Goal: Use online tool/utility: Use online tool/utility

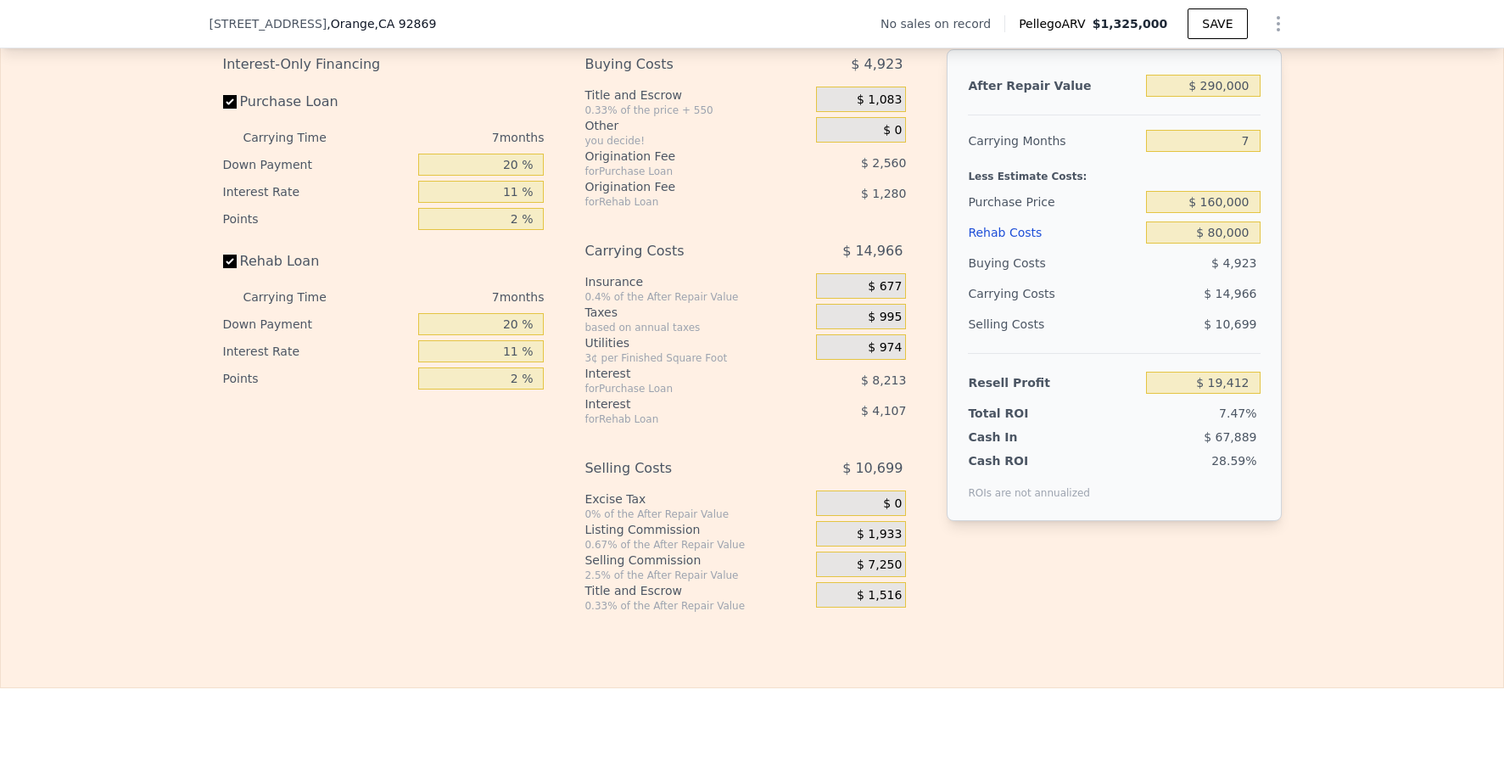
scroll to position [0, 7]
type input "$ 1,324,000"
type input "$ 0"
type input "$ 30,002"
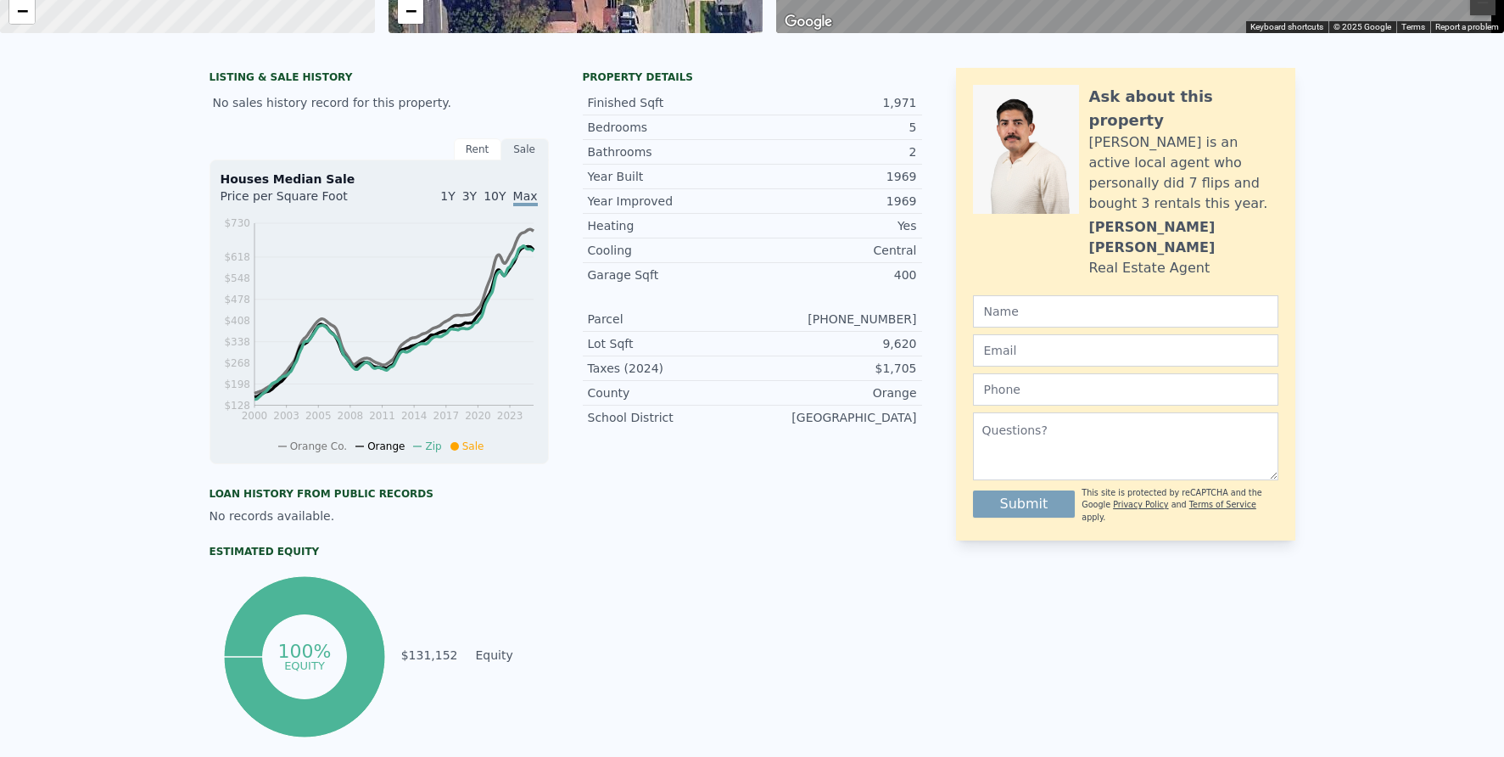
scroll to position [6, 0]
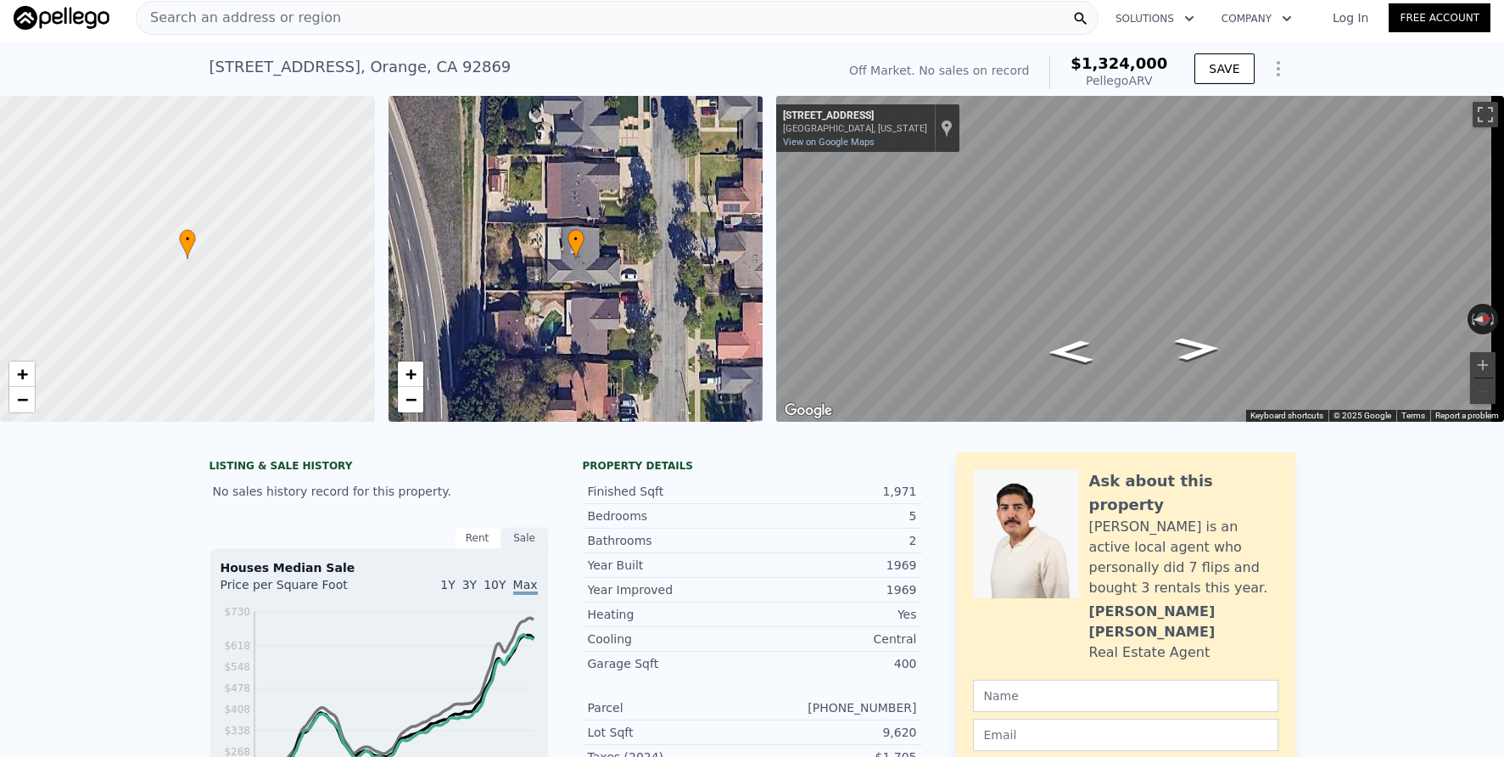
click at [467, 22] on div "Search an address or region" at bounding box center [617, 18] width 963 height 34
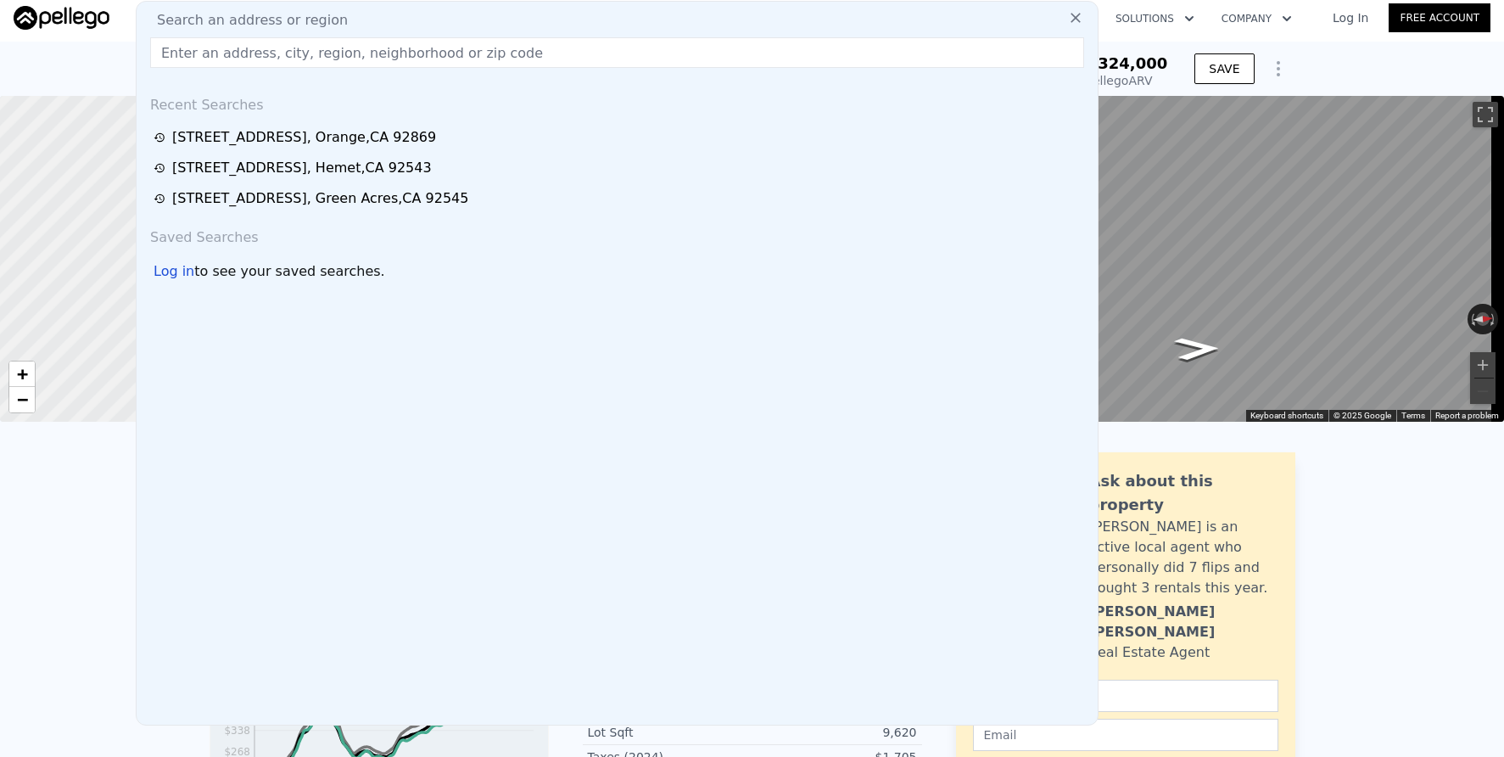
click at [467, 22] on div "Search an address or region" at bounding box center [617, 20] width 948 height 20
paste input "[STREET_ADDRESS]"
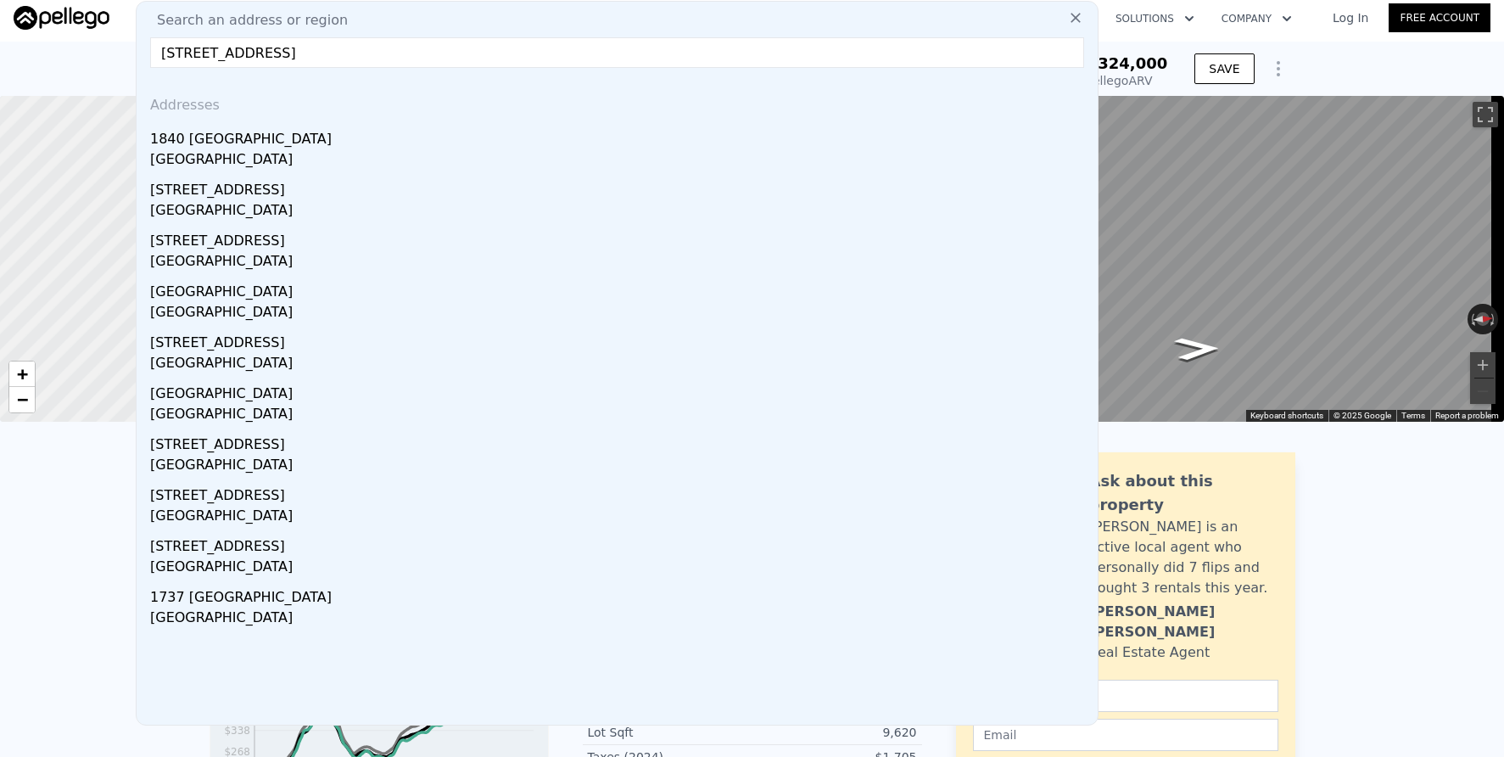
click at [156, 56] on input "[STREET_ADDRESS]" at bounding box center [617, 52] width 934 height 31
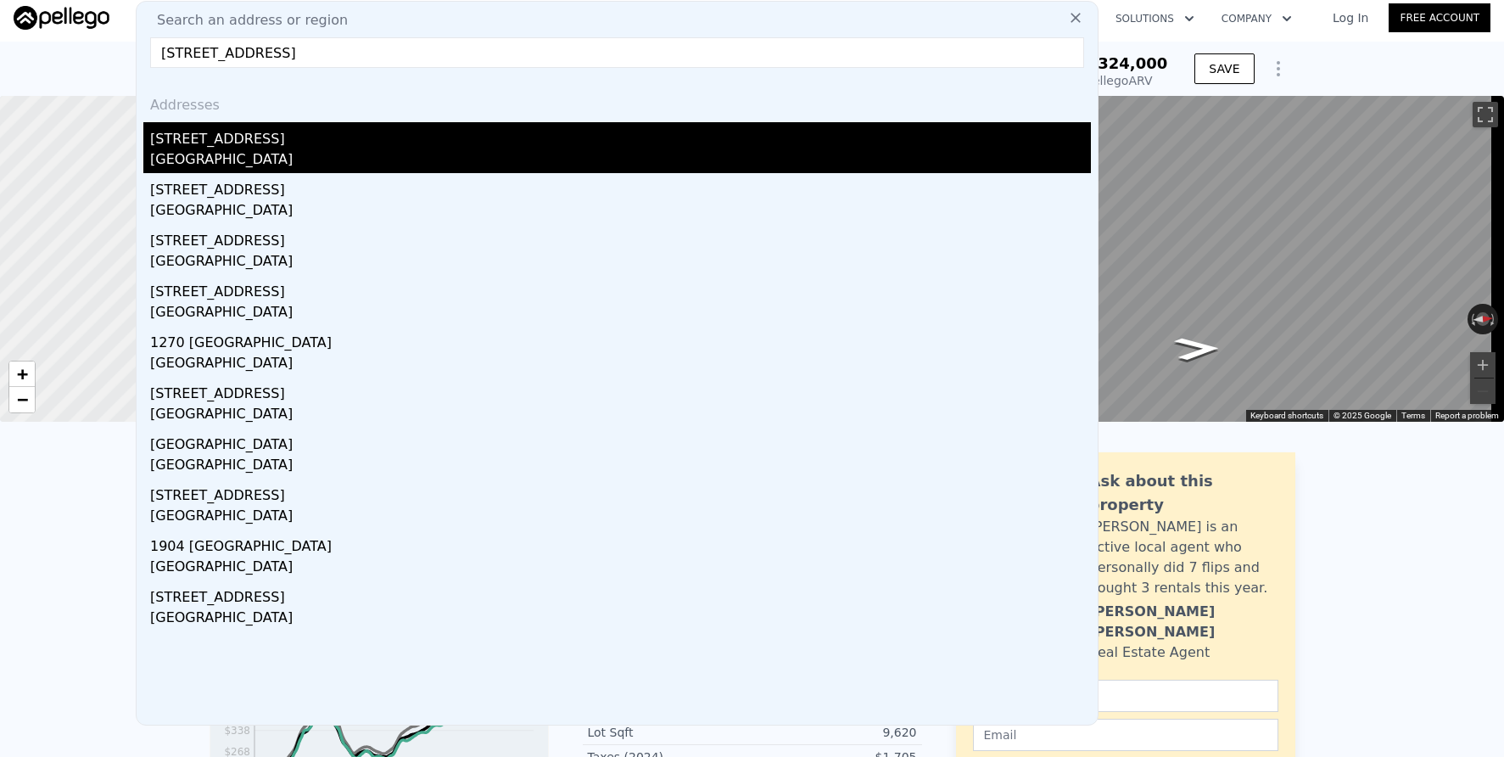
type input "[STREET_ADDRESS]"
click at [417, 142] on div "[STREET_ADDRESS]" at bounding box center [620, 135] width 941 height 27
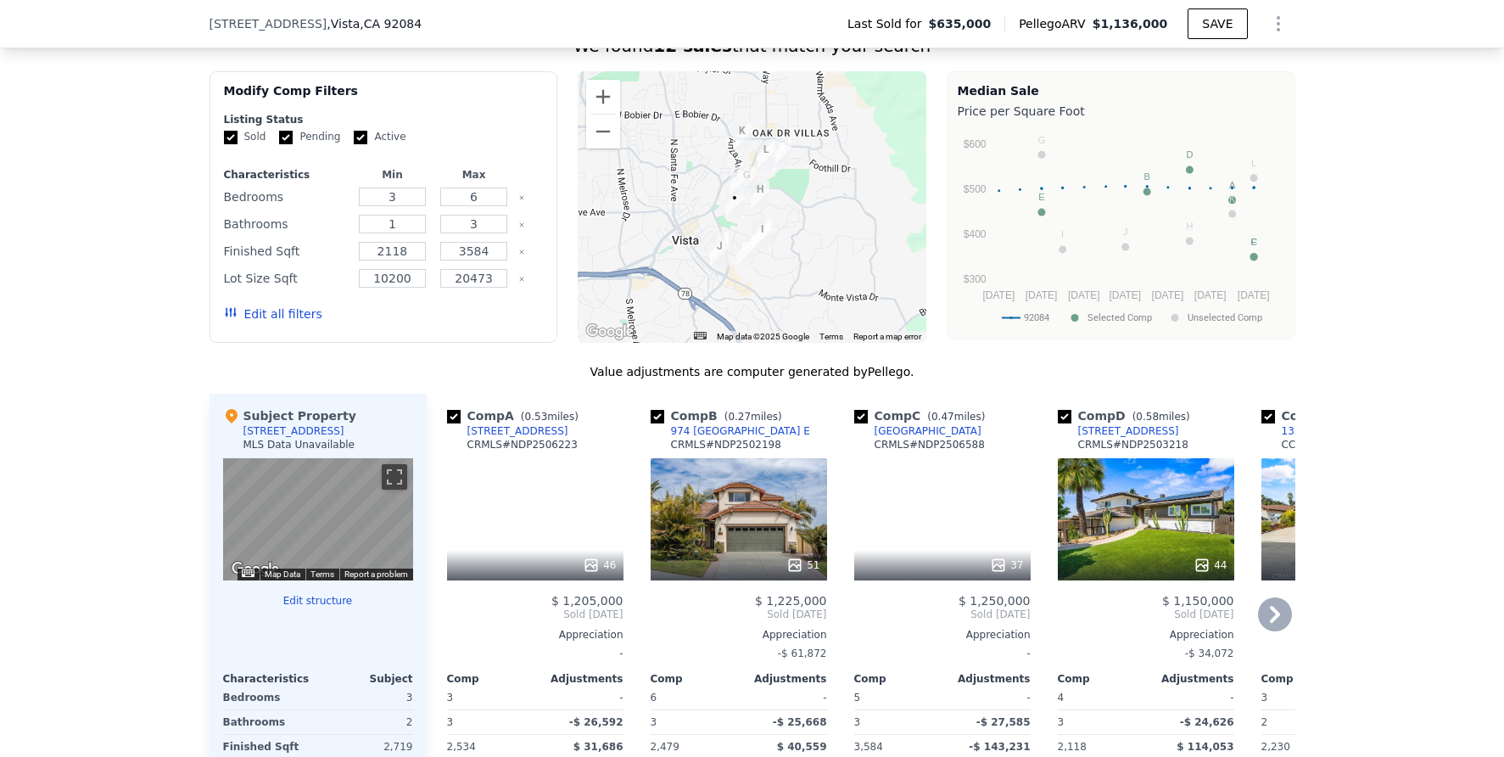
scroll to position [1349, 0]
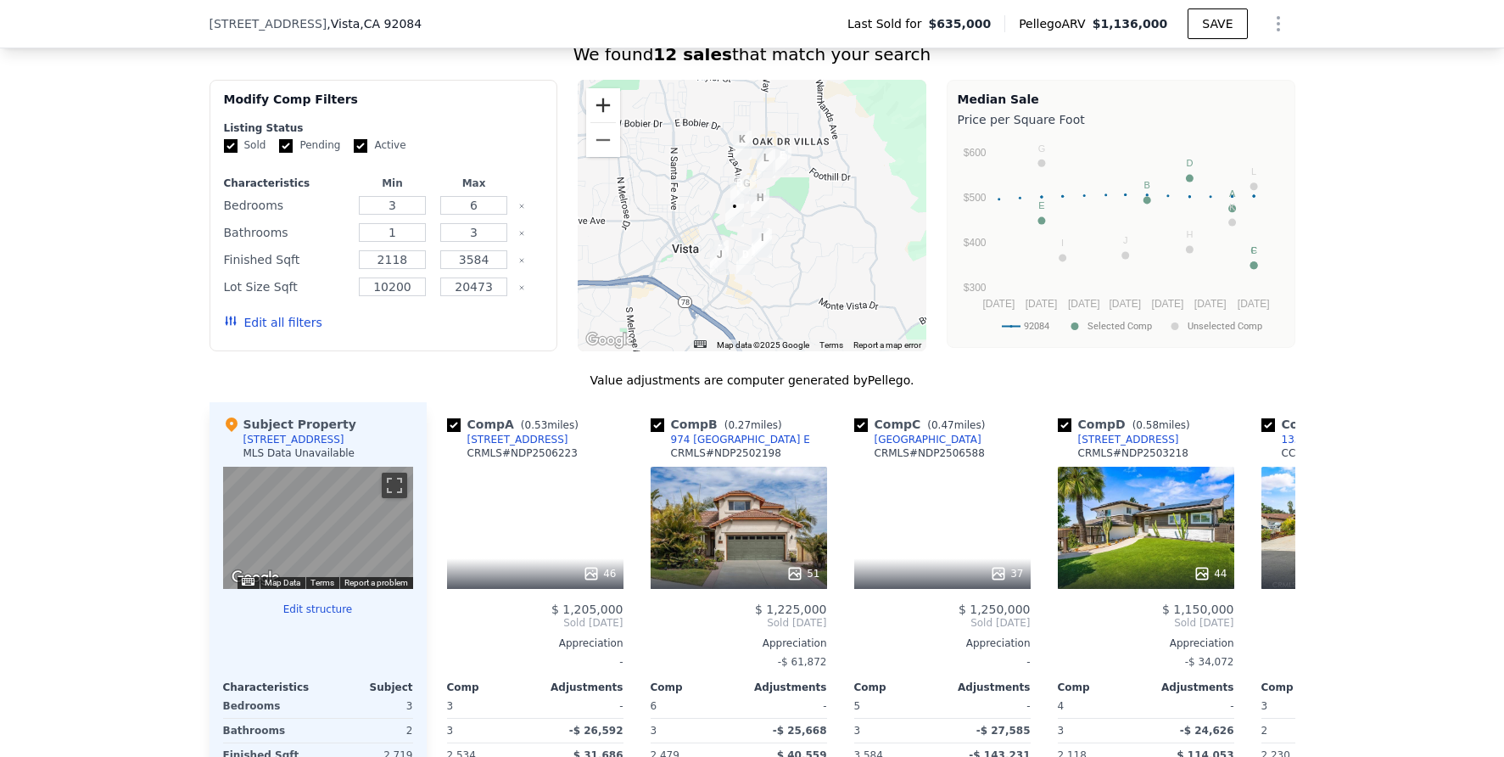
click at [593, 120] on button "Zoom in" at bounding box center [603, 105] width 34 height 34
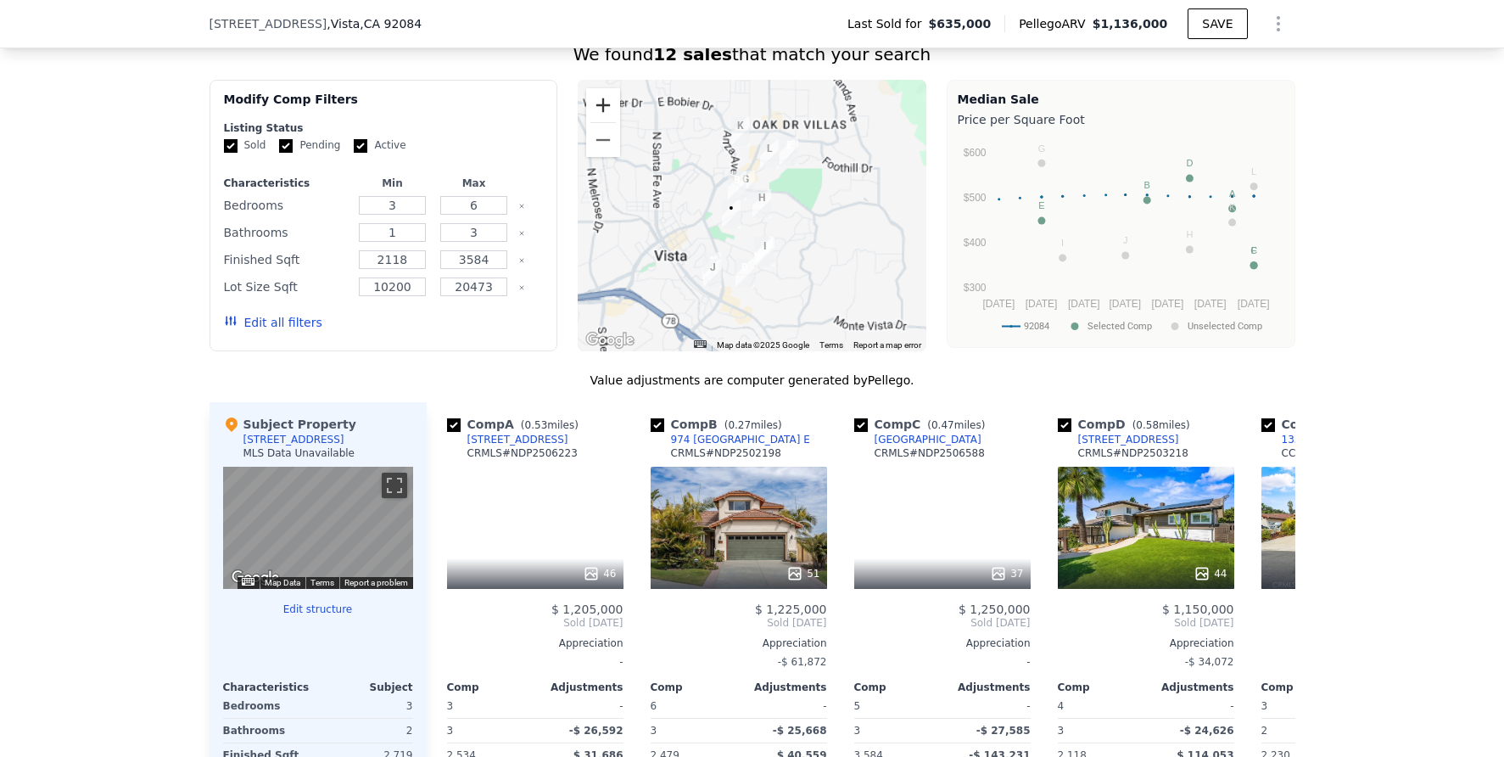
click at [592, 119] on button "Zoom in" at bounding box center [603, 105] width 34 height 34
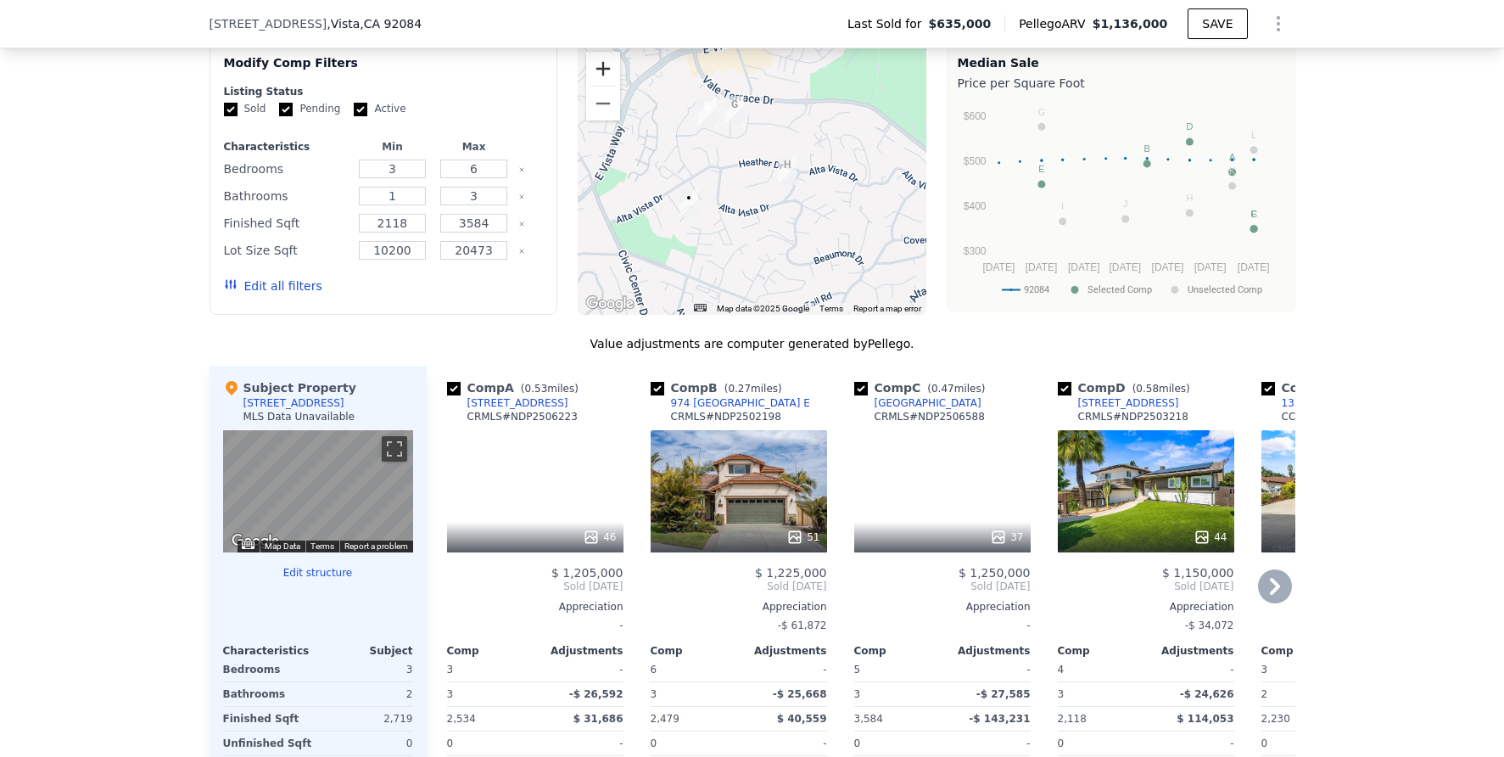
scroll to position [1314, 0]
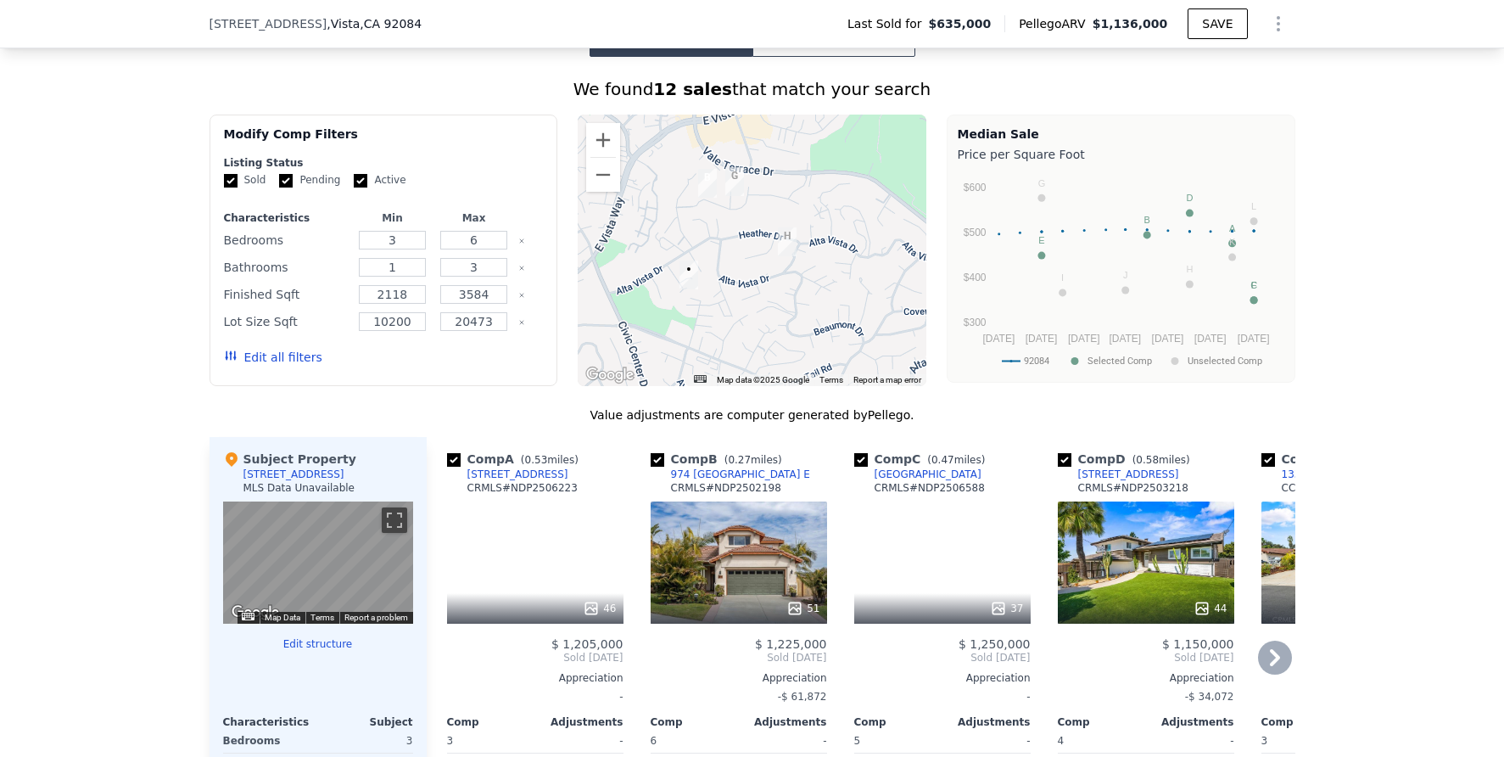
click at [1266, 670] on icon at bounding box center [1275, 657] width 34 height 34
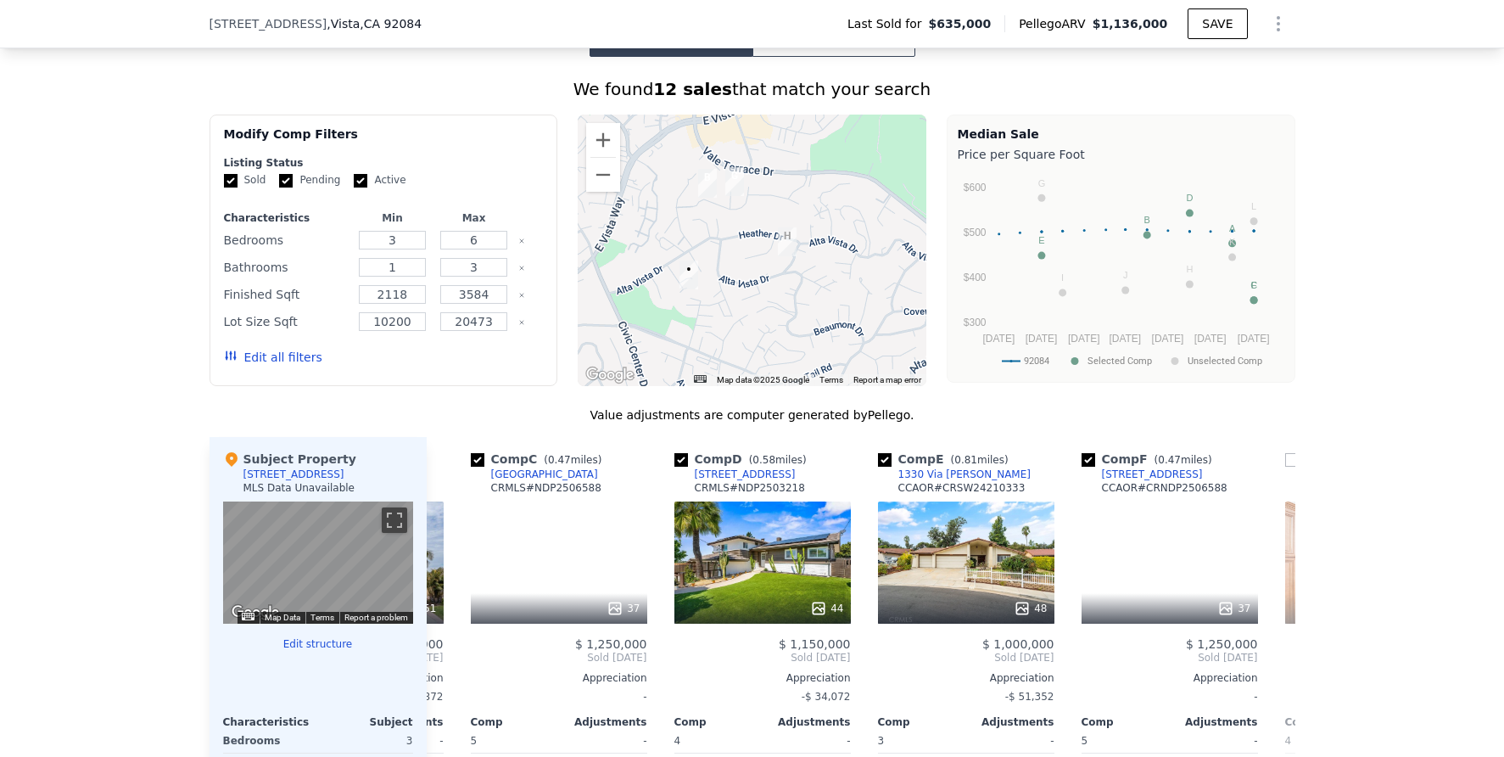
scroll to position [0, 407]
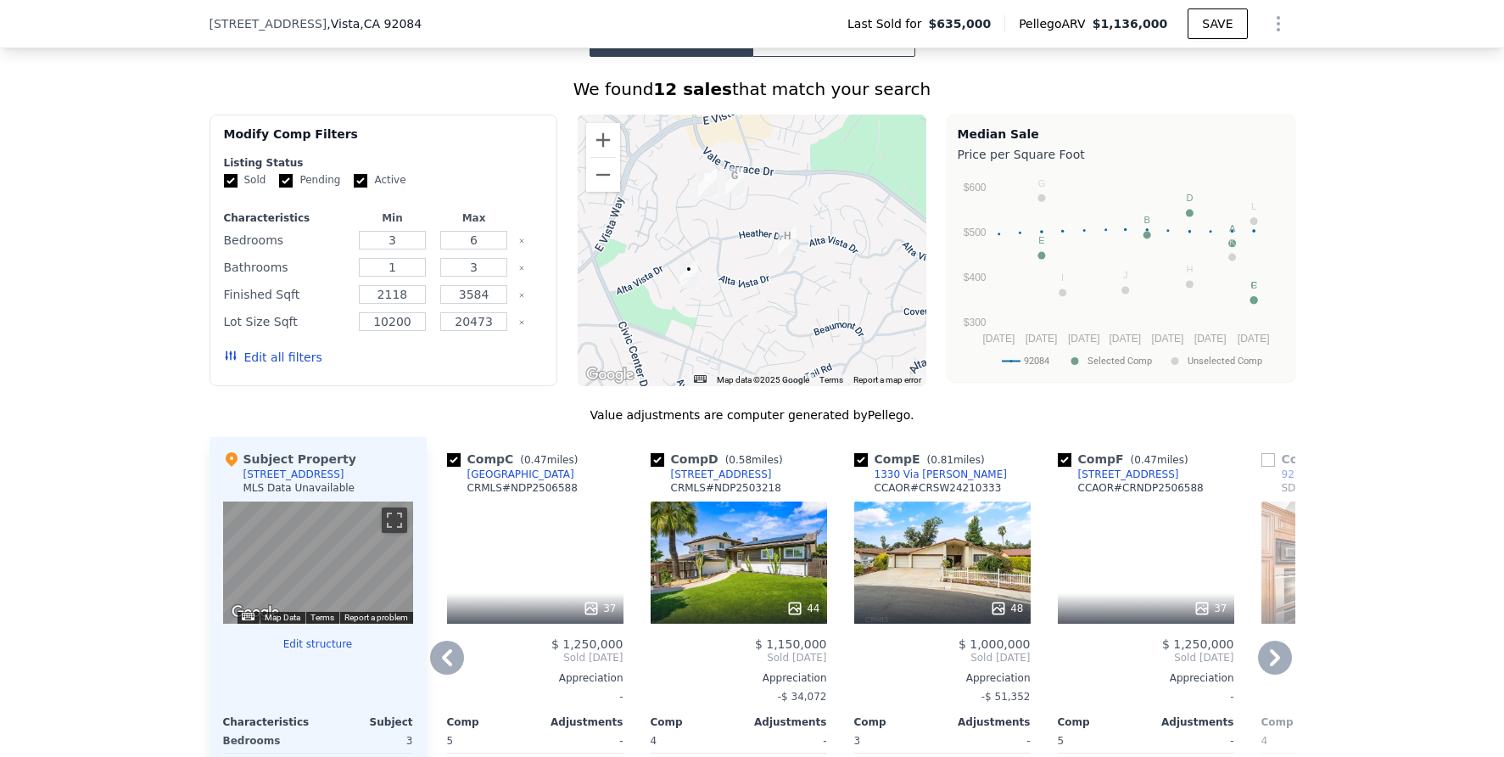
click at [1272, 674] on icon at bounding box center [1275, 657] width 34 height 34
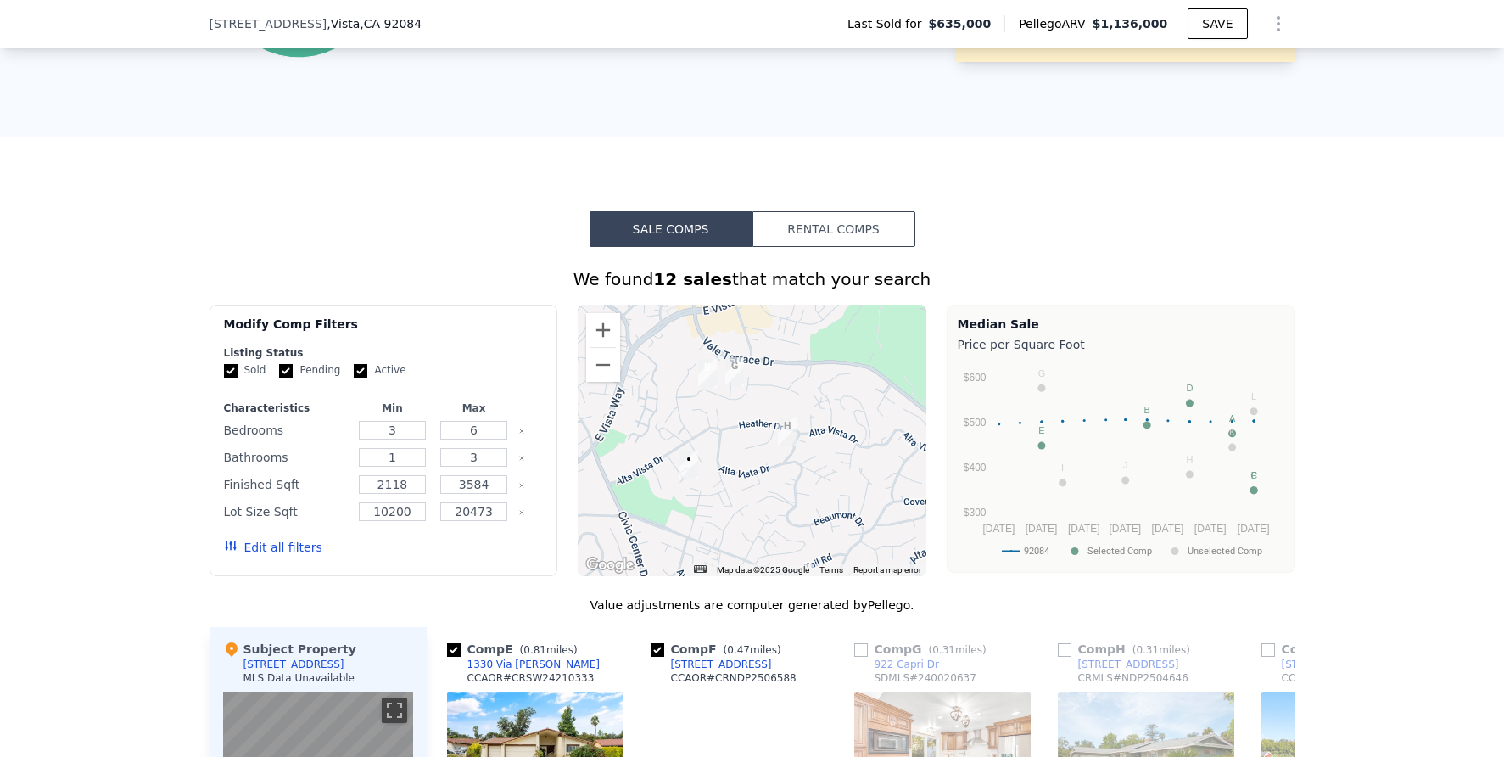
scroll to position [1470, 0]
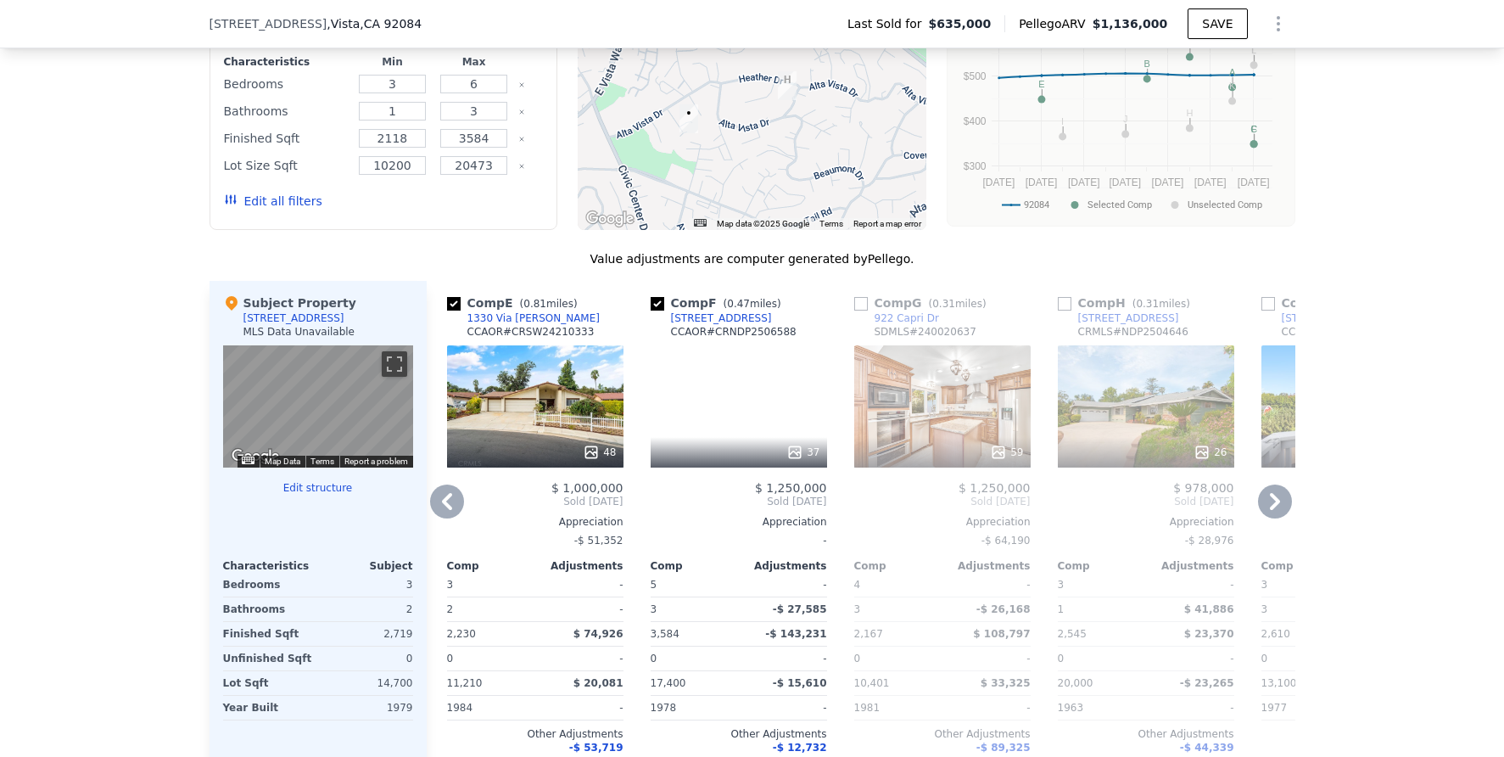
click at [919, 419] on div "59" at bounding box center [942, 406] width 176 height 122
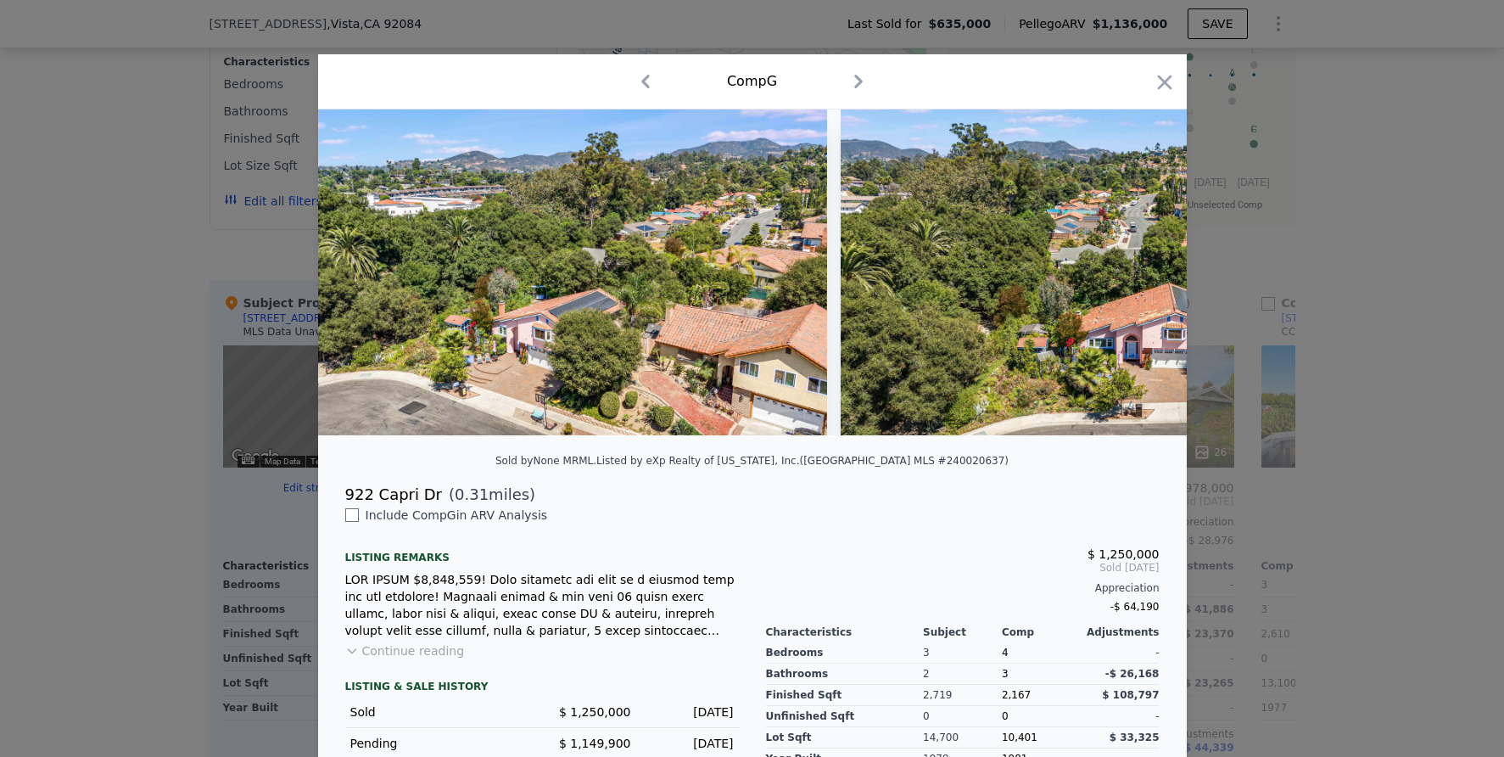
scroll to position [0, 28985]
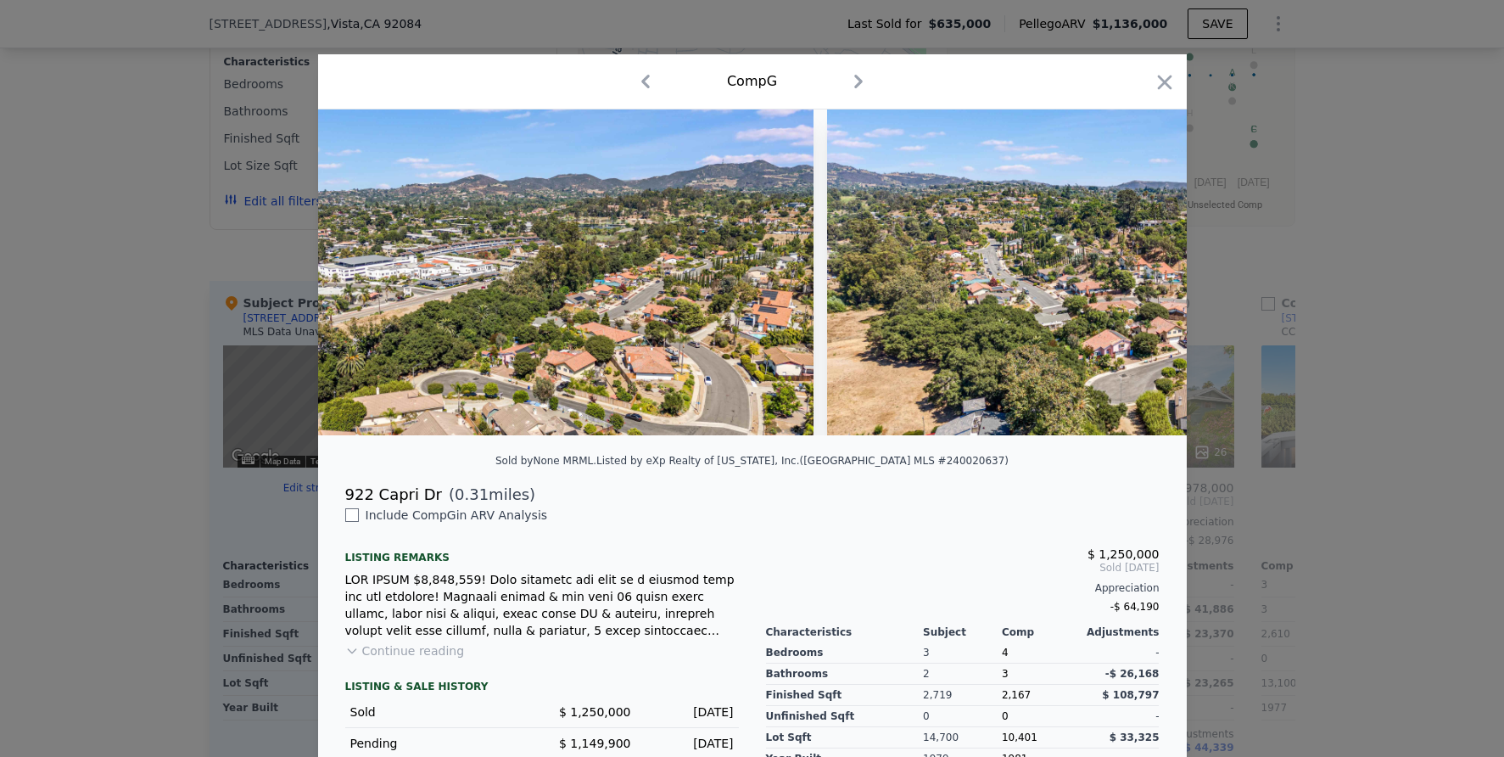
click at [1356, 428] on div at bounding box center [752, 378] width 1504 height 757
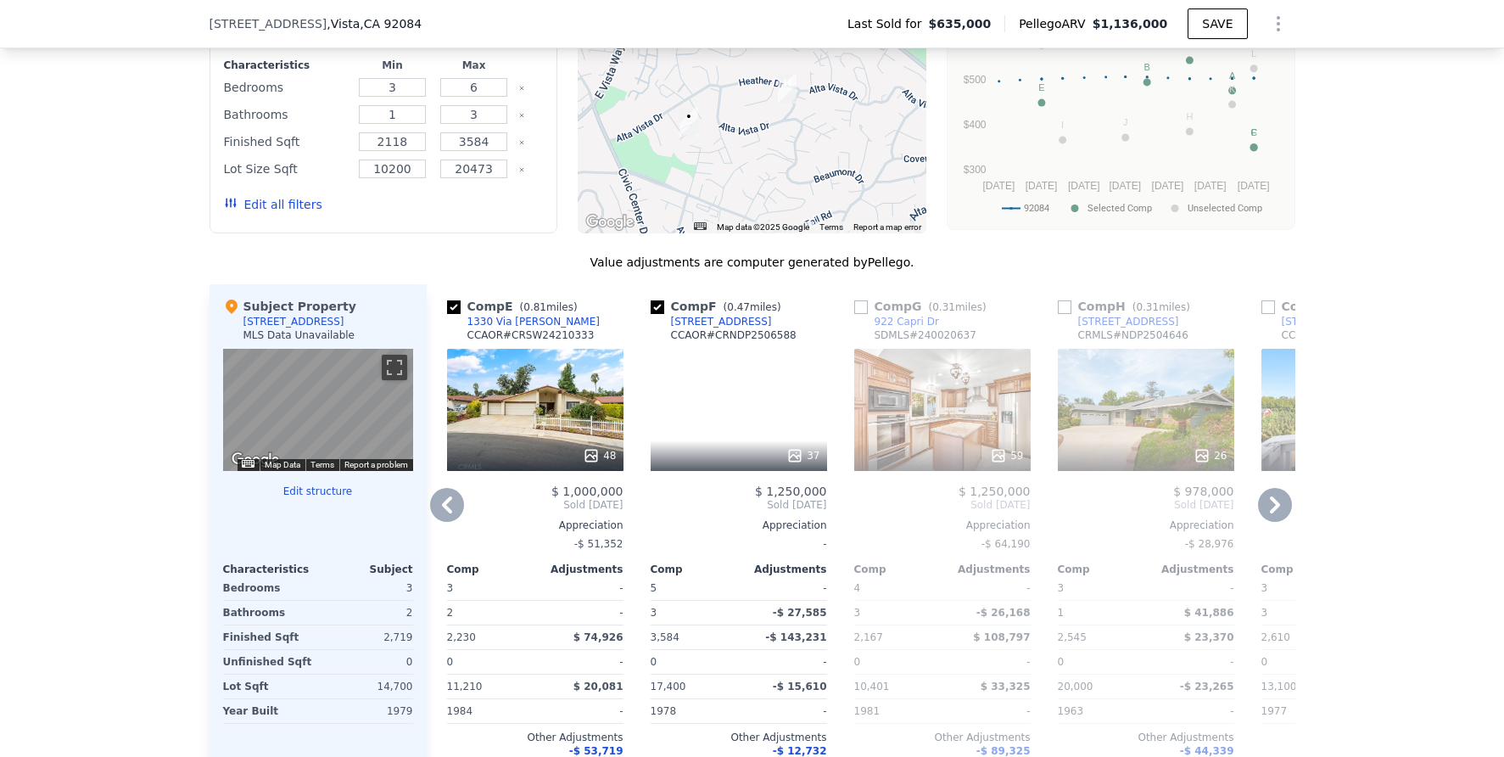
scroll to position [1488, 0]
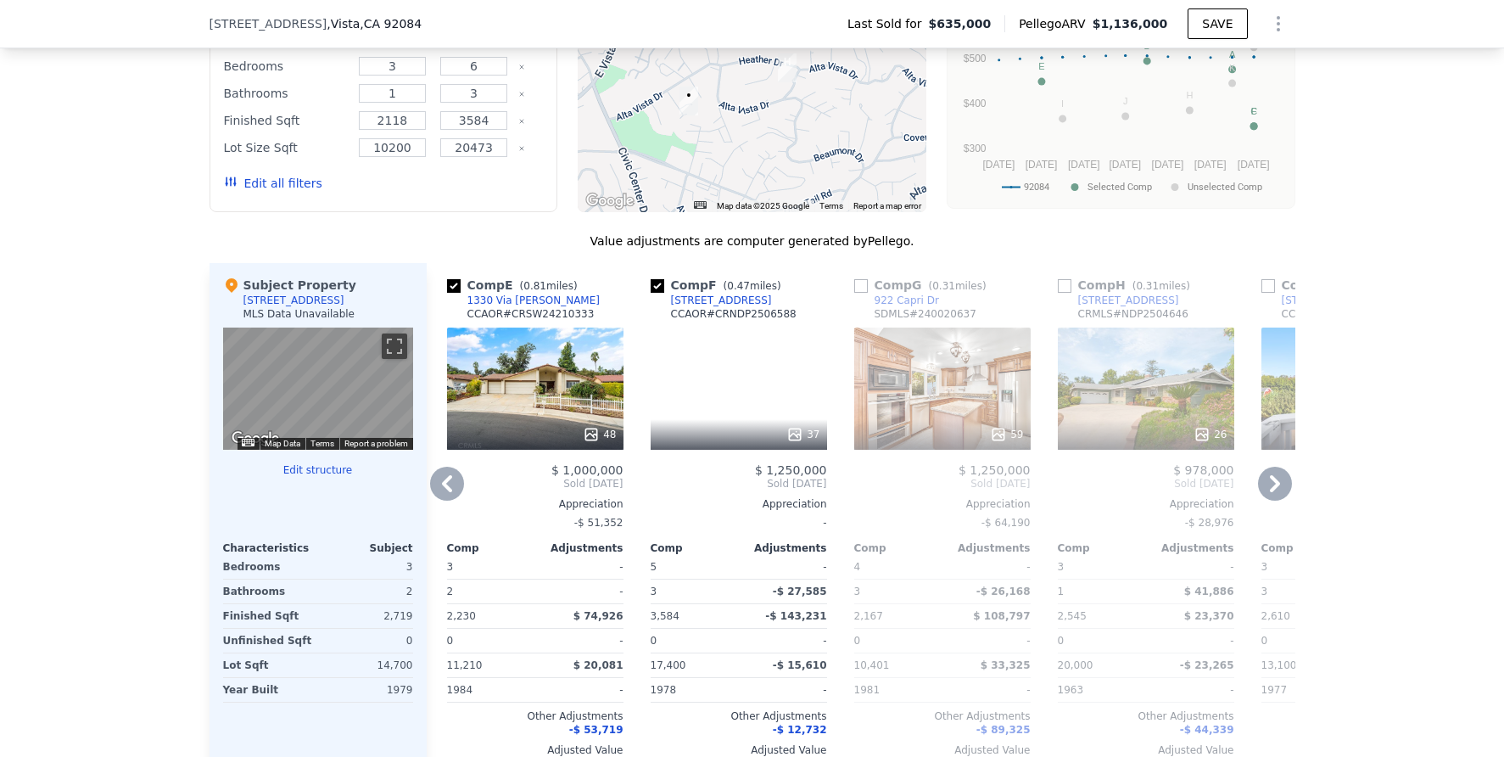
click at [1138, 408] on div "26" at bounding box center [1146, 388] width 176 height 122
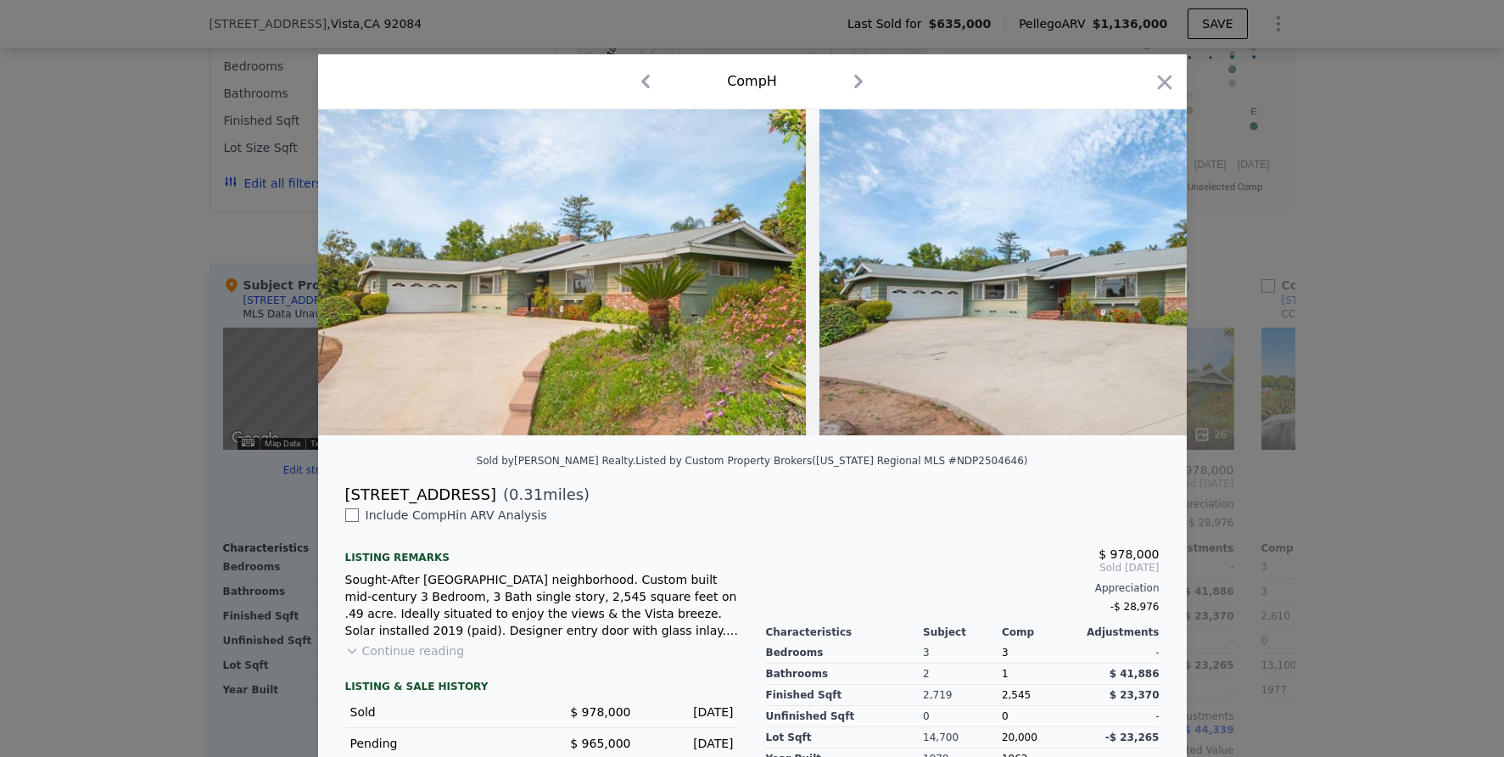
click at [1370, 452] on div at bounding box center [752, 378] width 1504 height 757
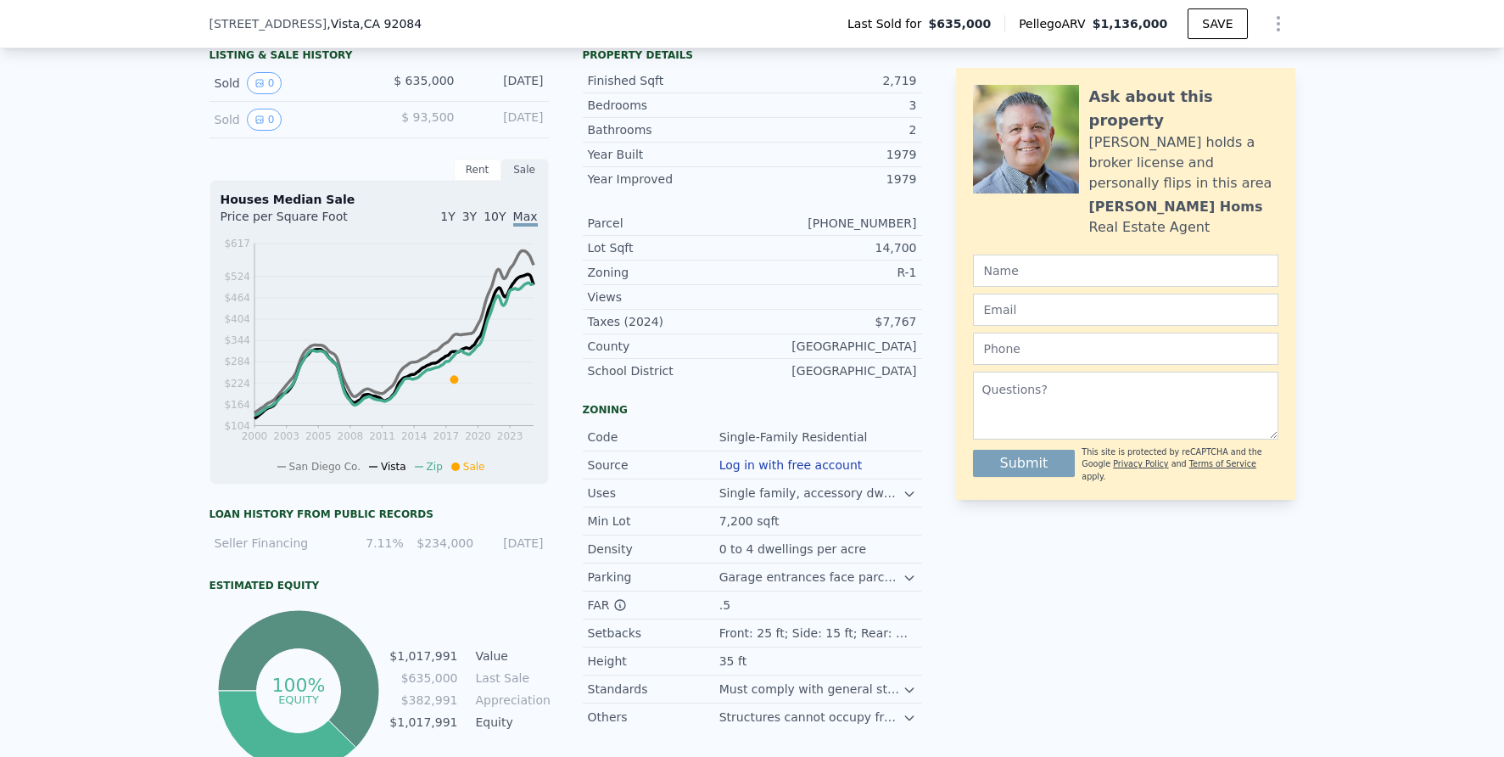
scroll to position [411, 0]
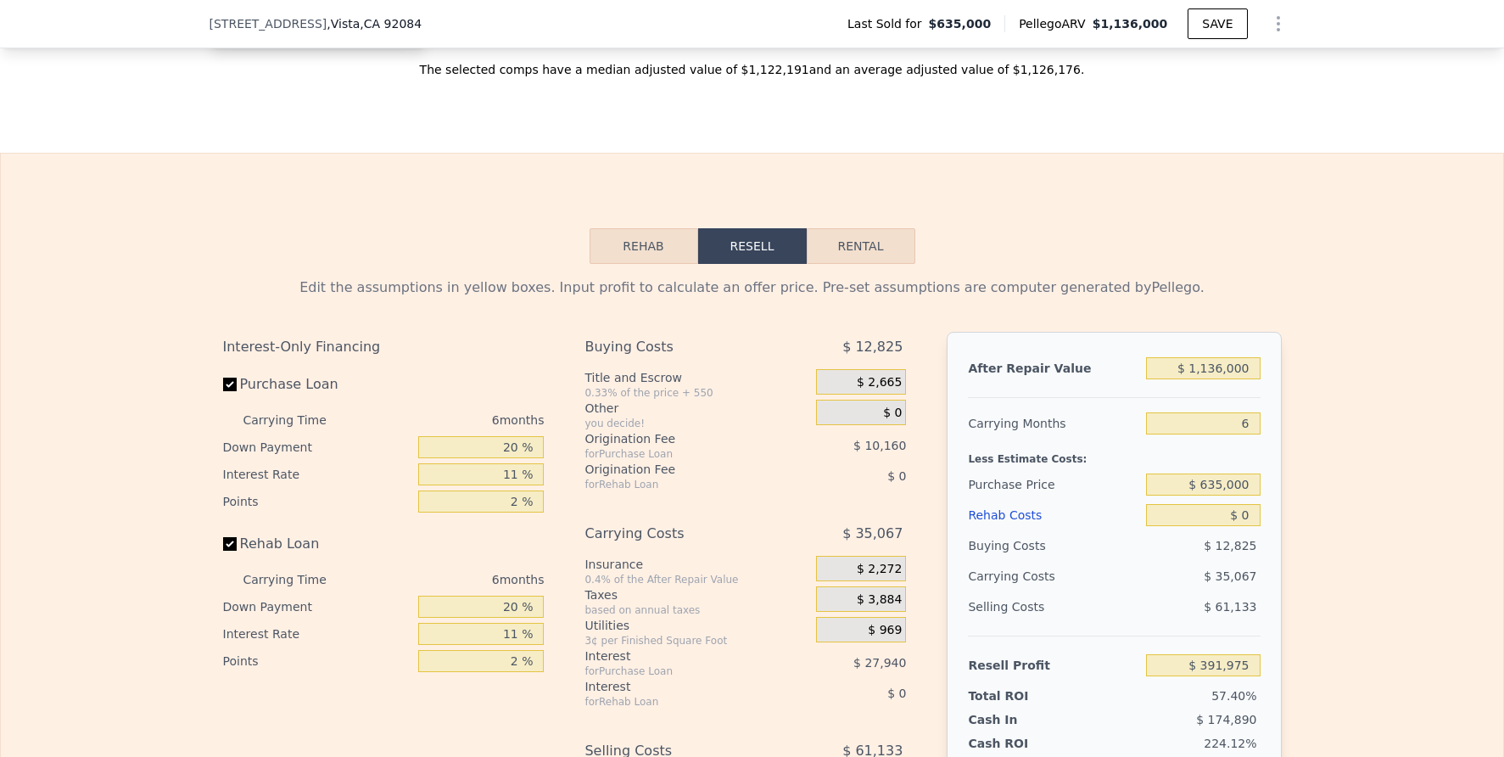
scroll to position [2225, 0]
click at [1224, 378] on input "$ 1,136,000" at bounding box center [1203, 367] width 114 height 22
type input "$ 1"
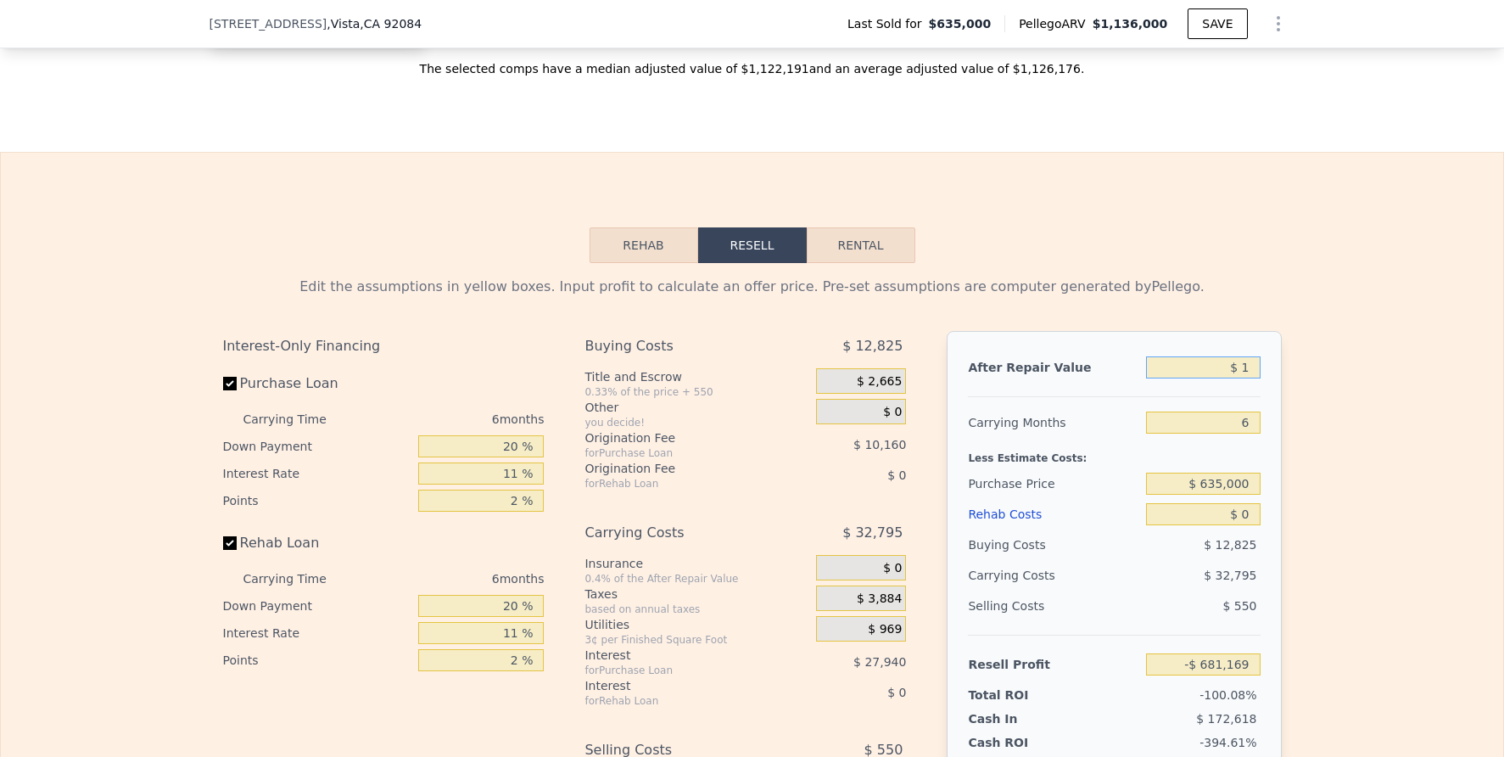
type input "-$ 681,169"
type input "$ 100"
type input "-$ 681,076"
type input "$ 1,000"
type input "-$ 680,225"
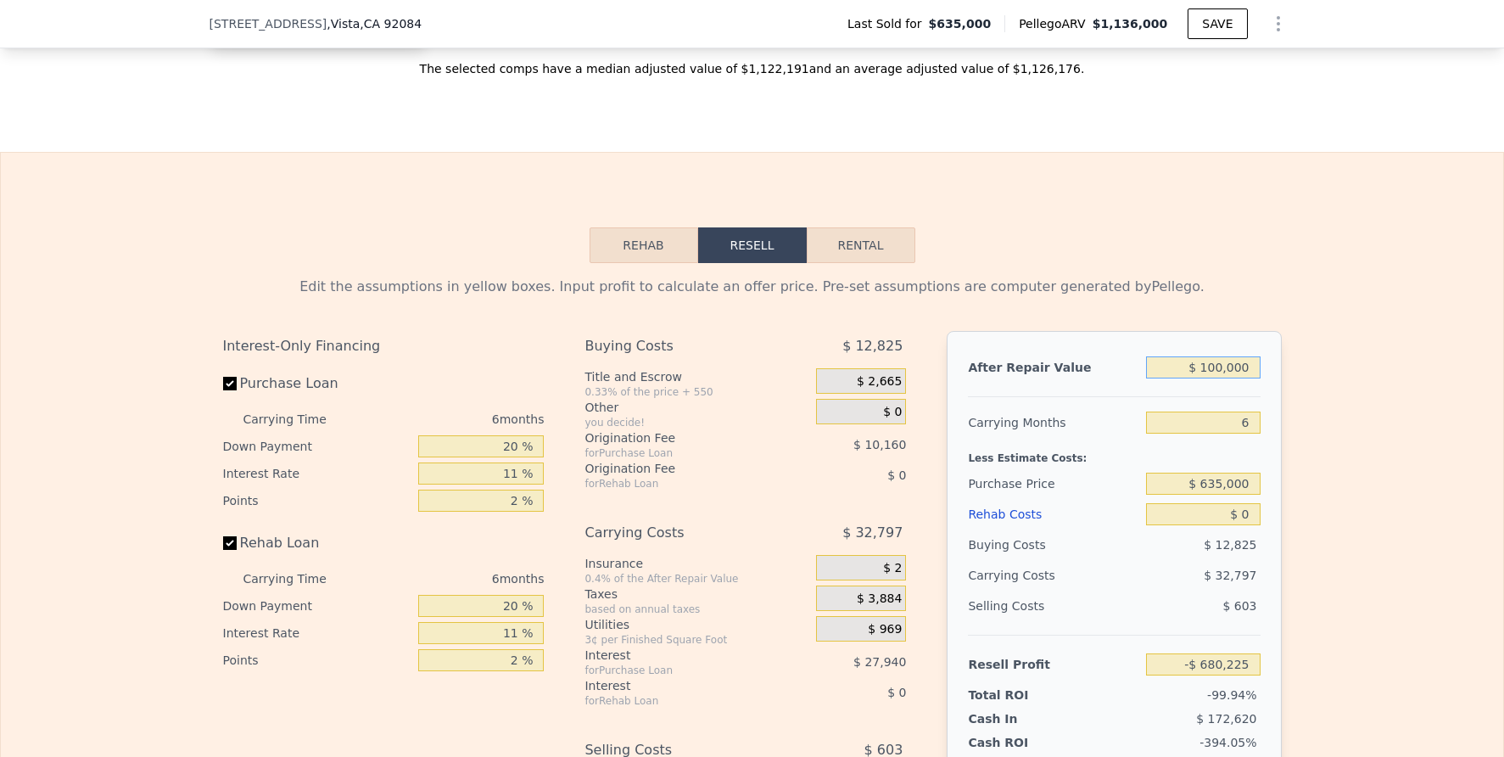
type input "$ 1,000,000"
type input "$ 263,500"
type input "$ 1,000,000"
click at [1288, 437] on div "Edit the assumptions in yellow boxes. Input profit to calculate an offer price.…" at bounding box center [753, 578] width 1086 height 631
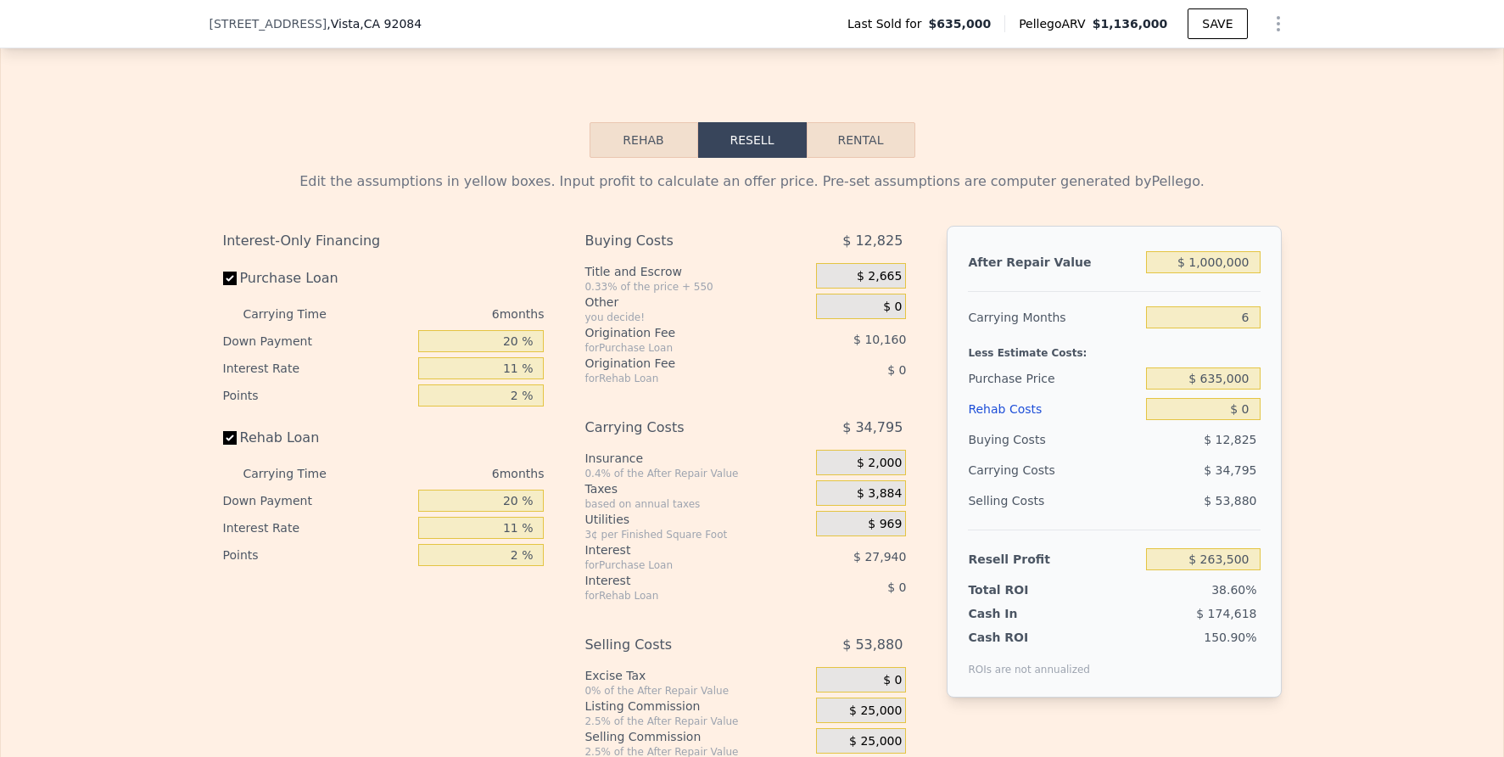
scroll to position [2336, 0]
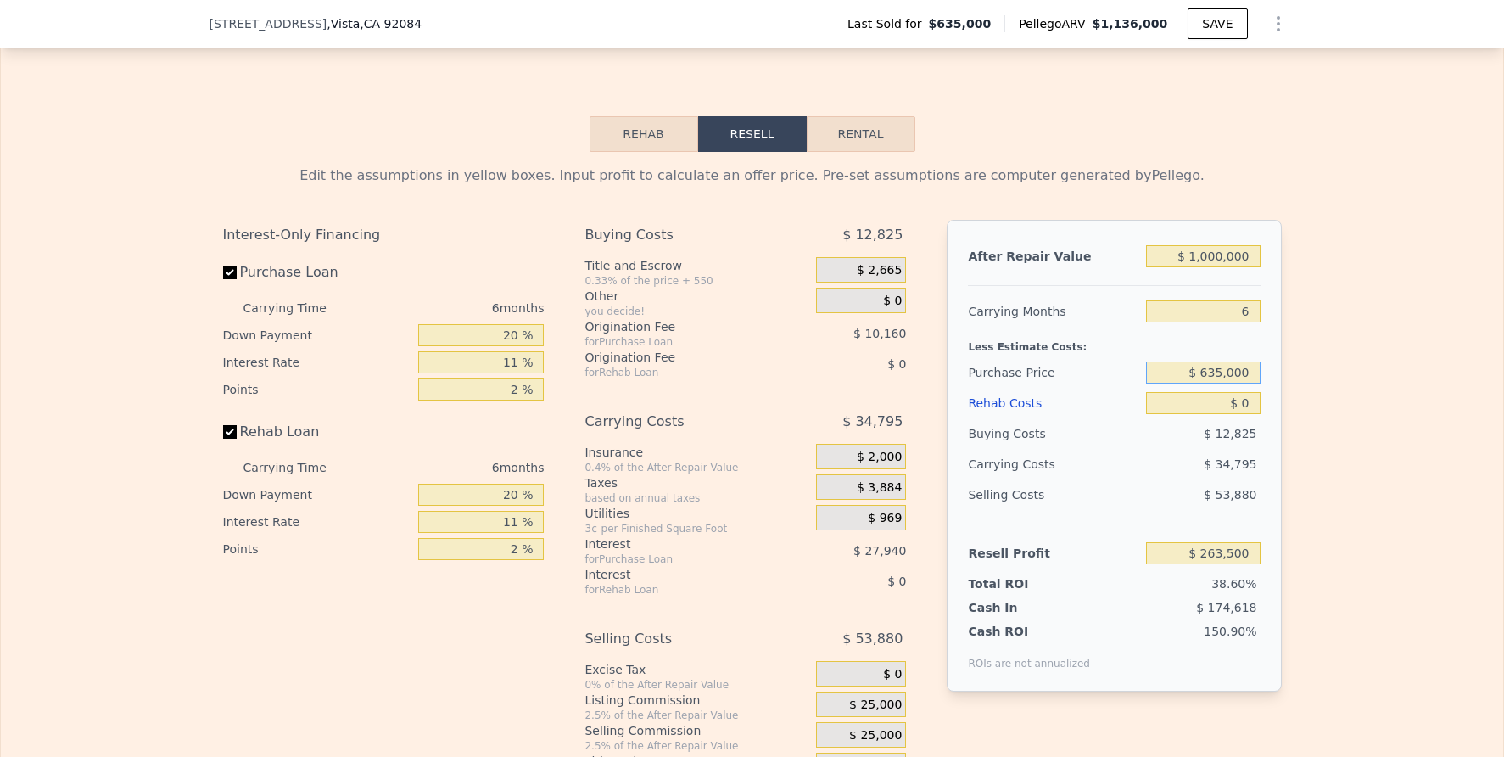
click at [1218, 383] on input "$ 635,000" at bounding box center [1203, 372] width 114 height 22
type input "$ 865,000"
click at [1293, 407] on div "Edit the assumptions in yellow boxes. Input profit to calculate an offer price.…" at bounding box center [752, 467] width 1502 height 631
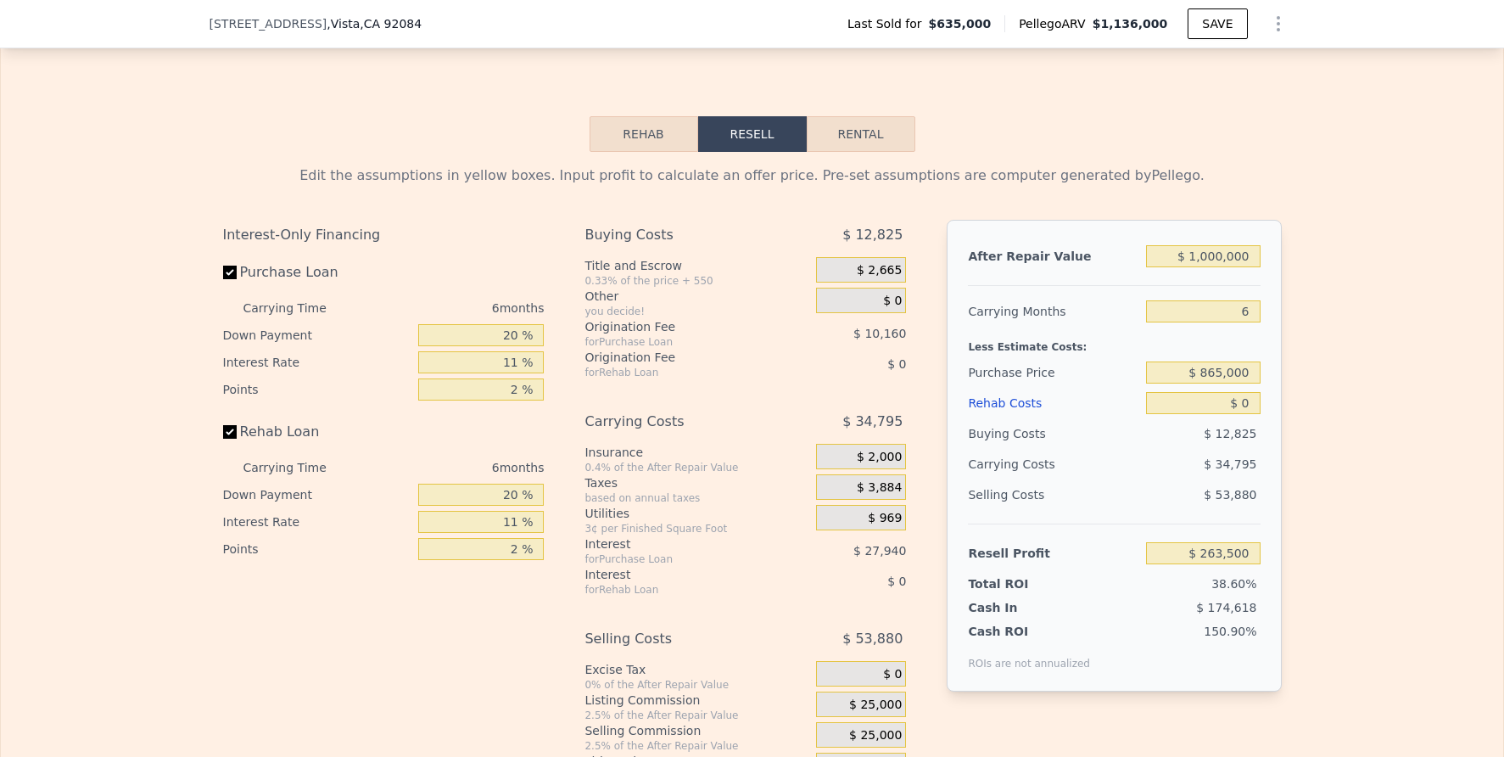
type input "$ 18,939"
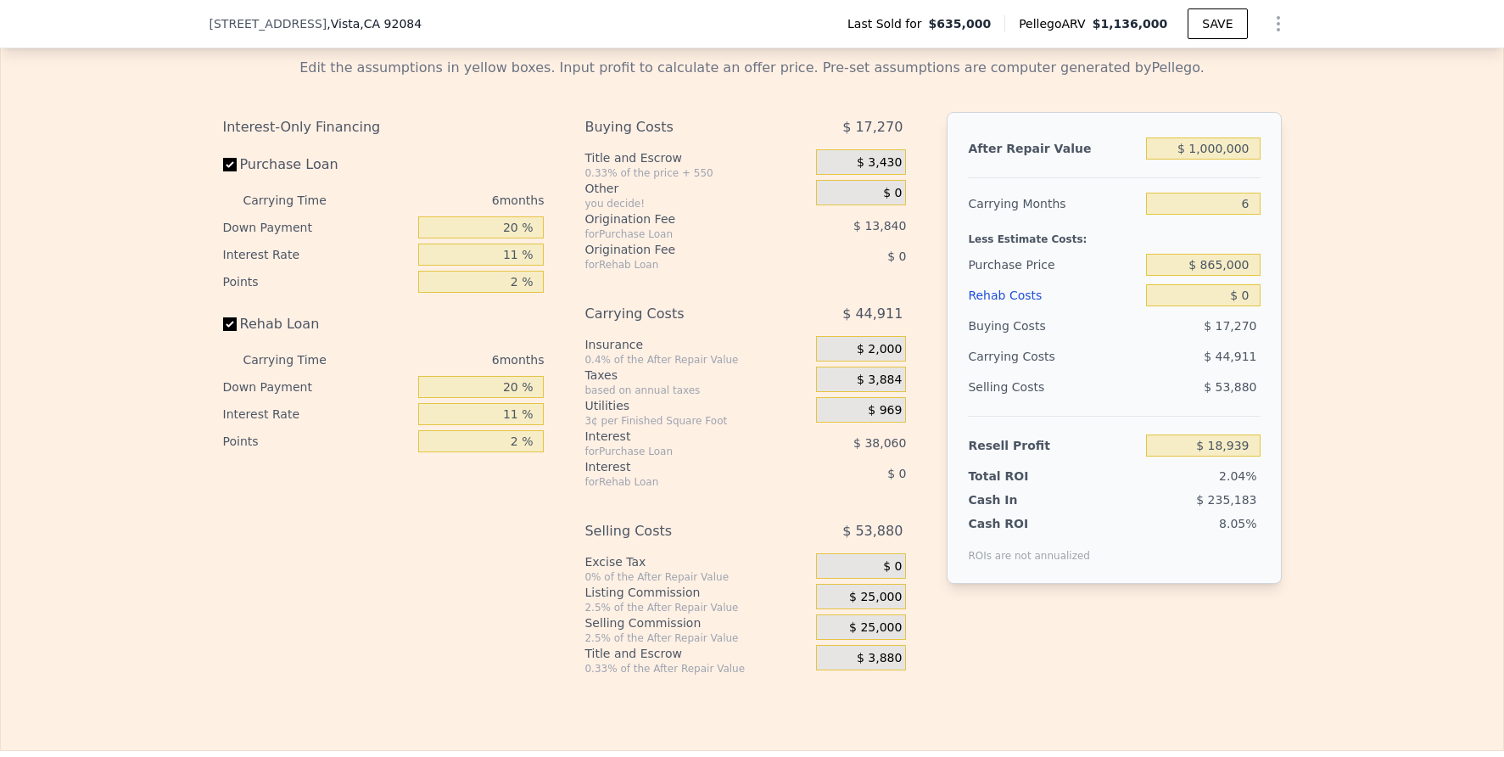
scroll to position [2447, 0]
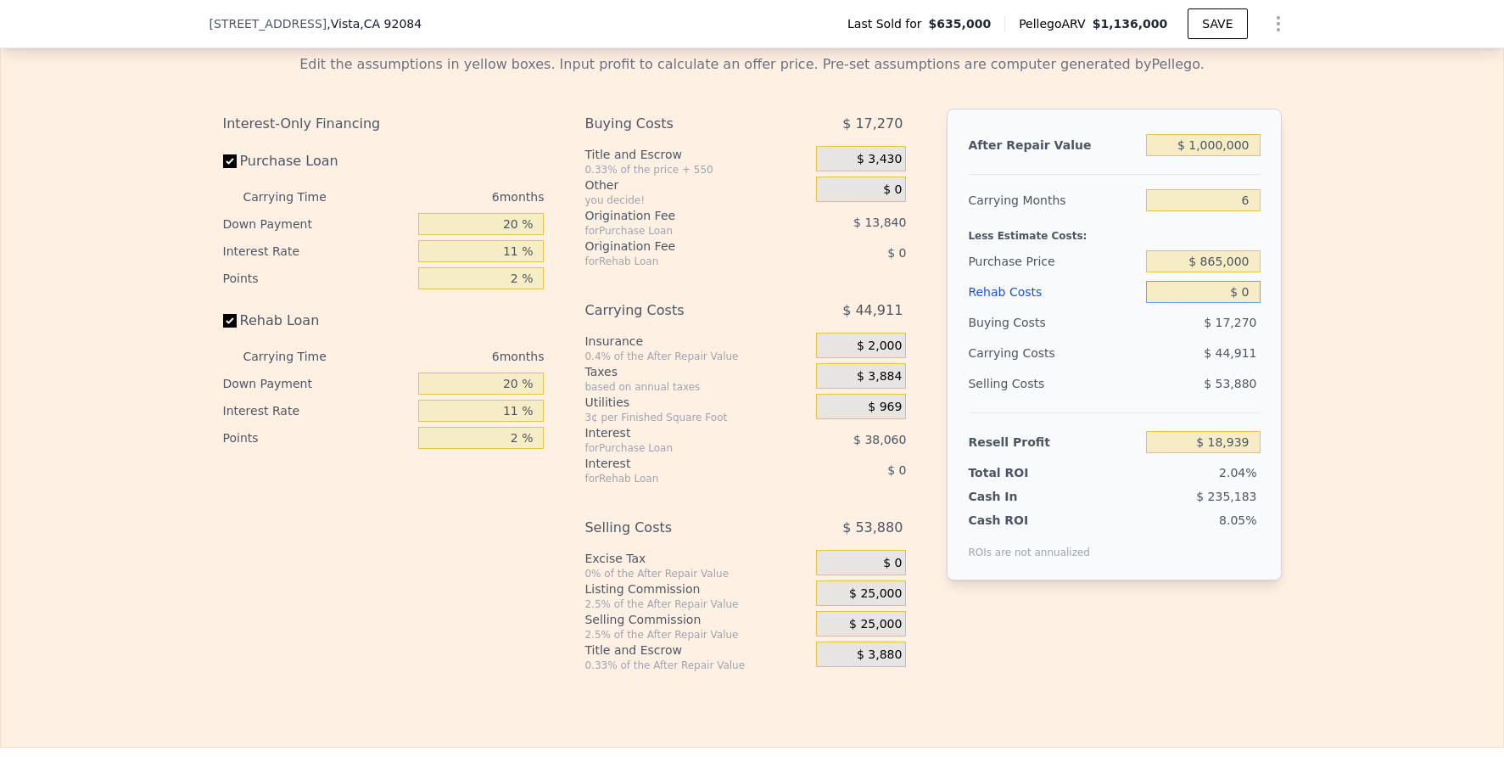
click at [1241, 303] on input "$ 0" at bounding box center [1203, 292] width 114 height 22
type input "$ 9"
type input "$ 18,930"
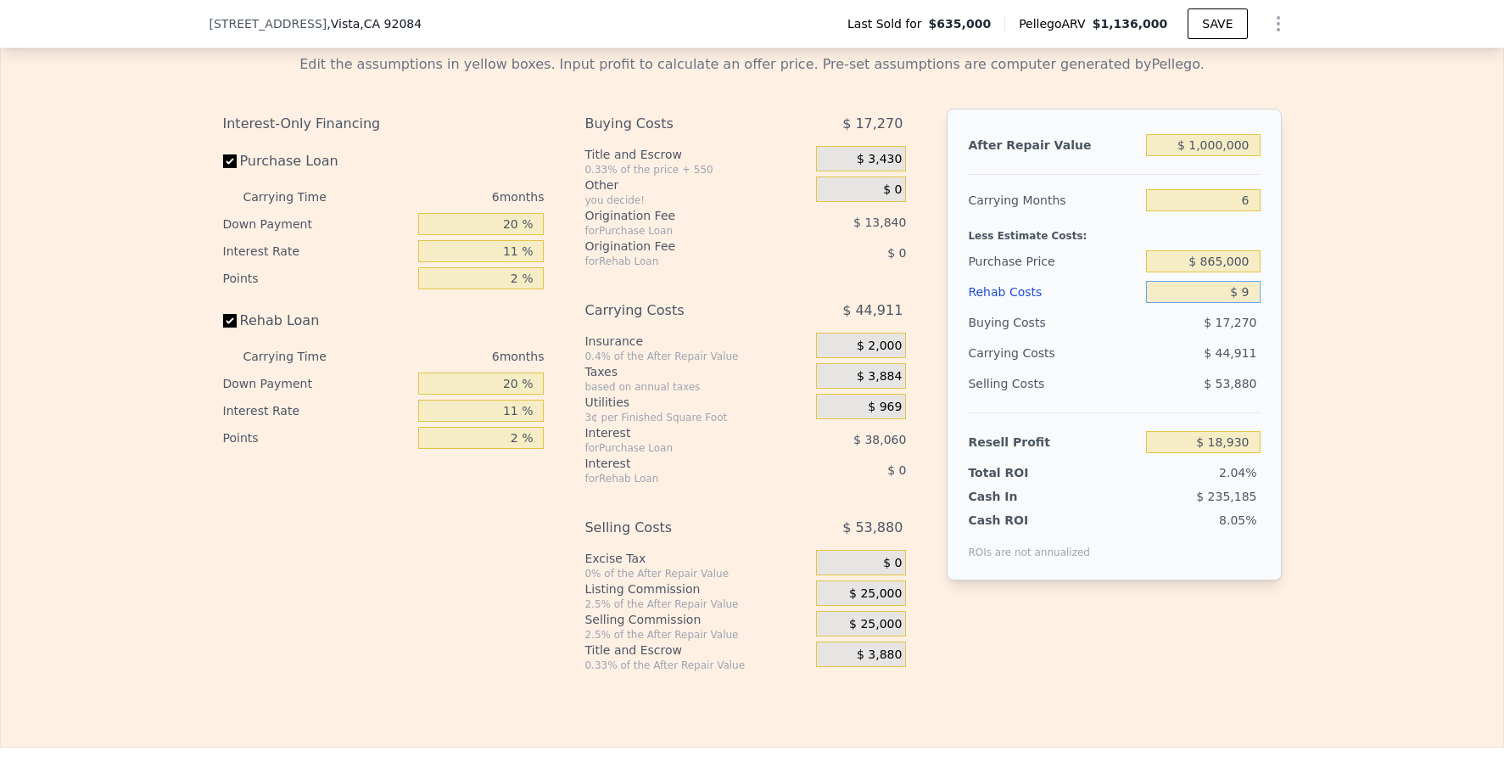
type input "$ 95"
type input "$ 18,836"
type input "$ 95,000"
type input "-$ 81,763"
type input "$ 95,000"
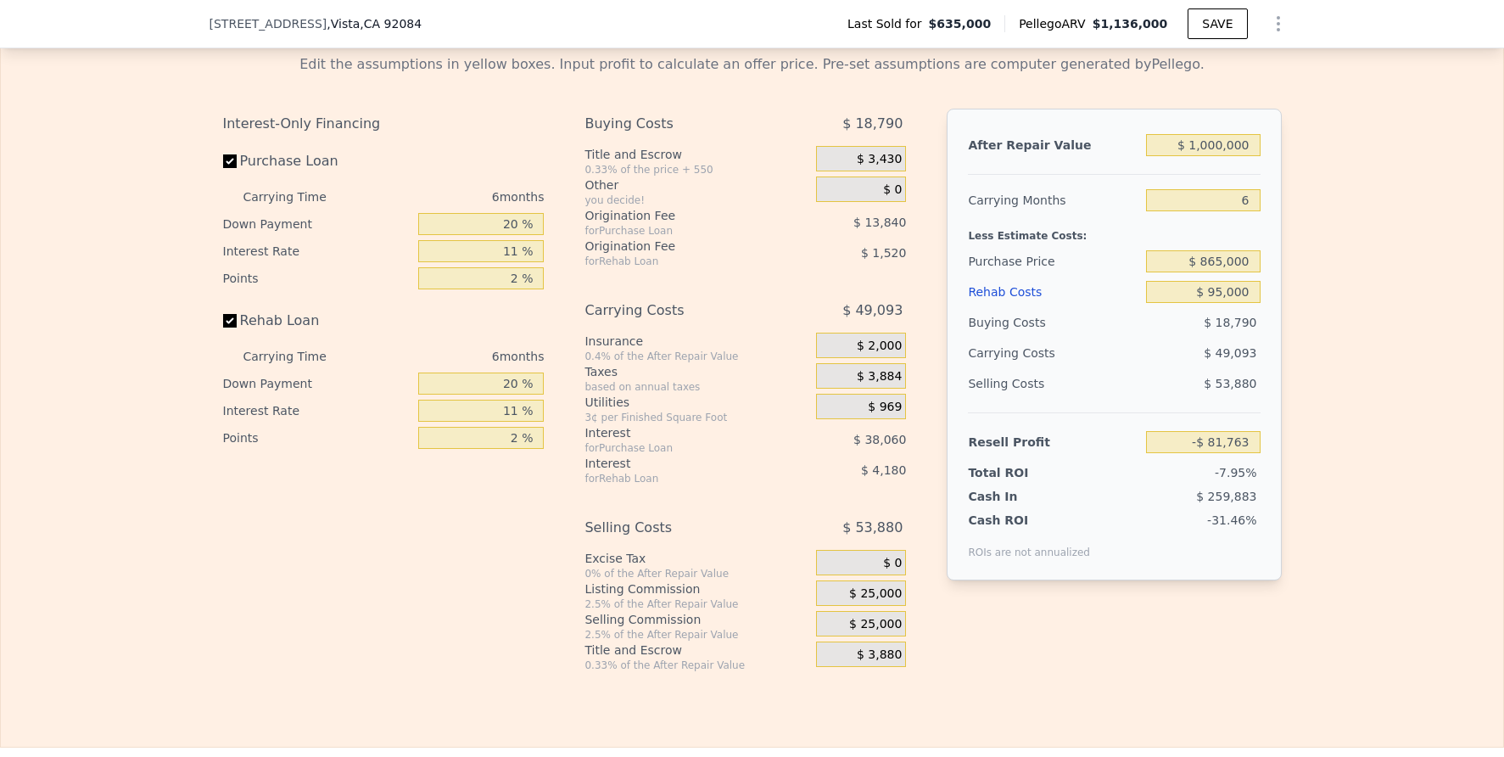
click at [1334, 335] on div "Edit the assumptions in yellow boxes. Input profit to calculate an offer price.…" at bounding box center [752, 356] width 1502 height 631
click at [881, 601] on span "$ 25,000" at bounding box center [875, 593] width 53 height 15
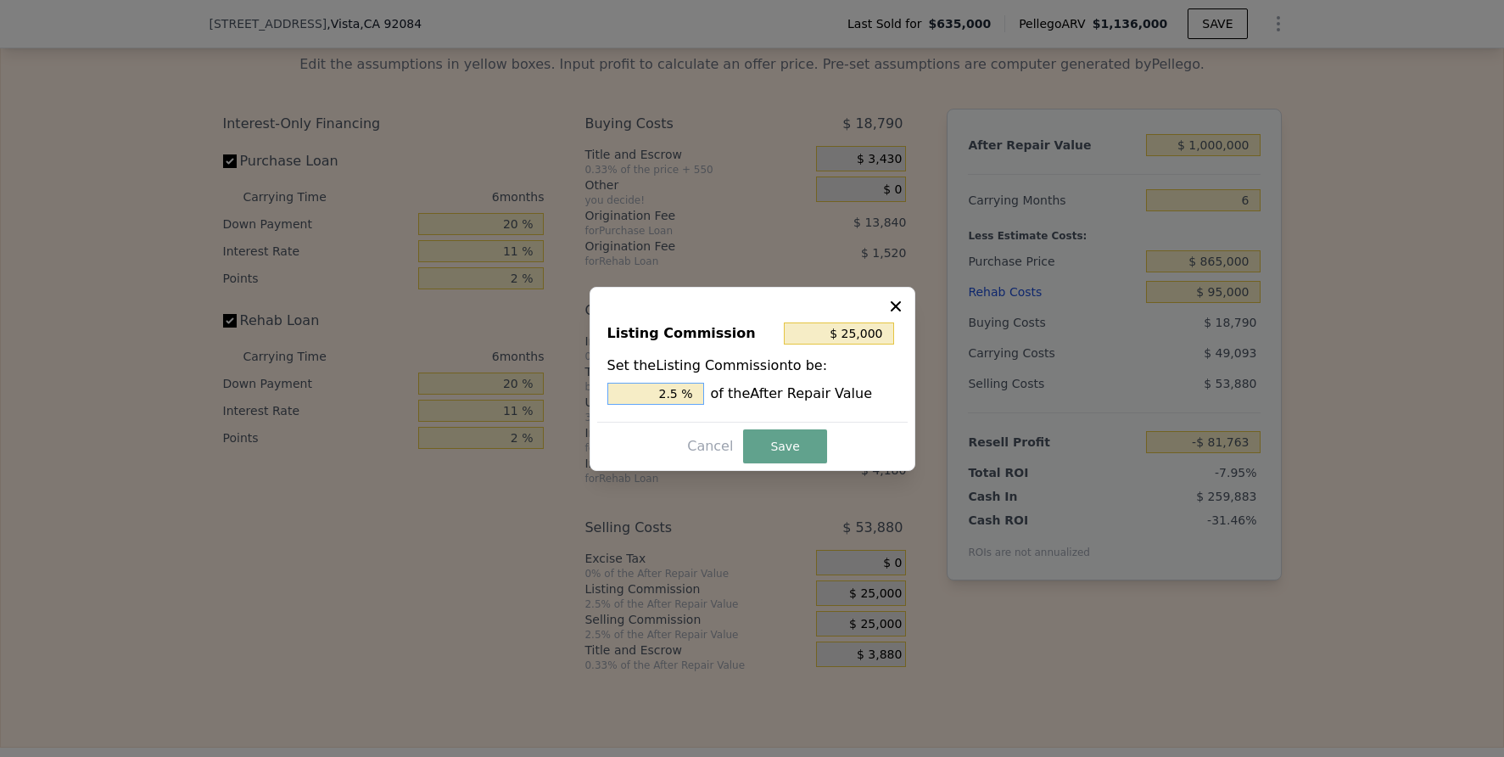
click at [674, 383] on input "2.5 %" at bounding box center [655, 394] width 97 height 22
type input "$ 10,000"
type input "1 %"
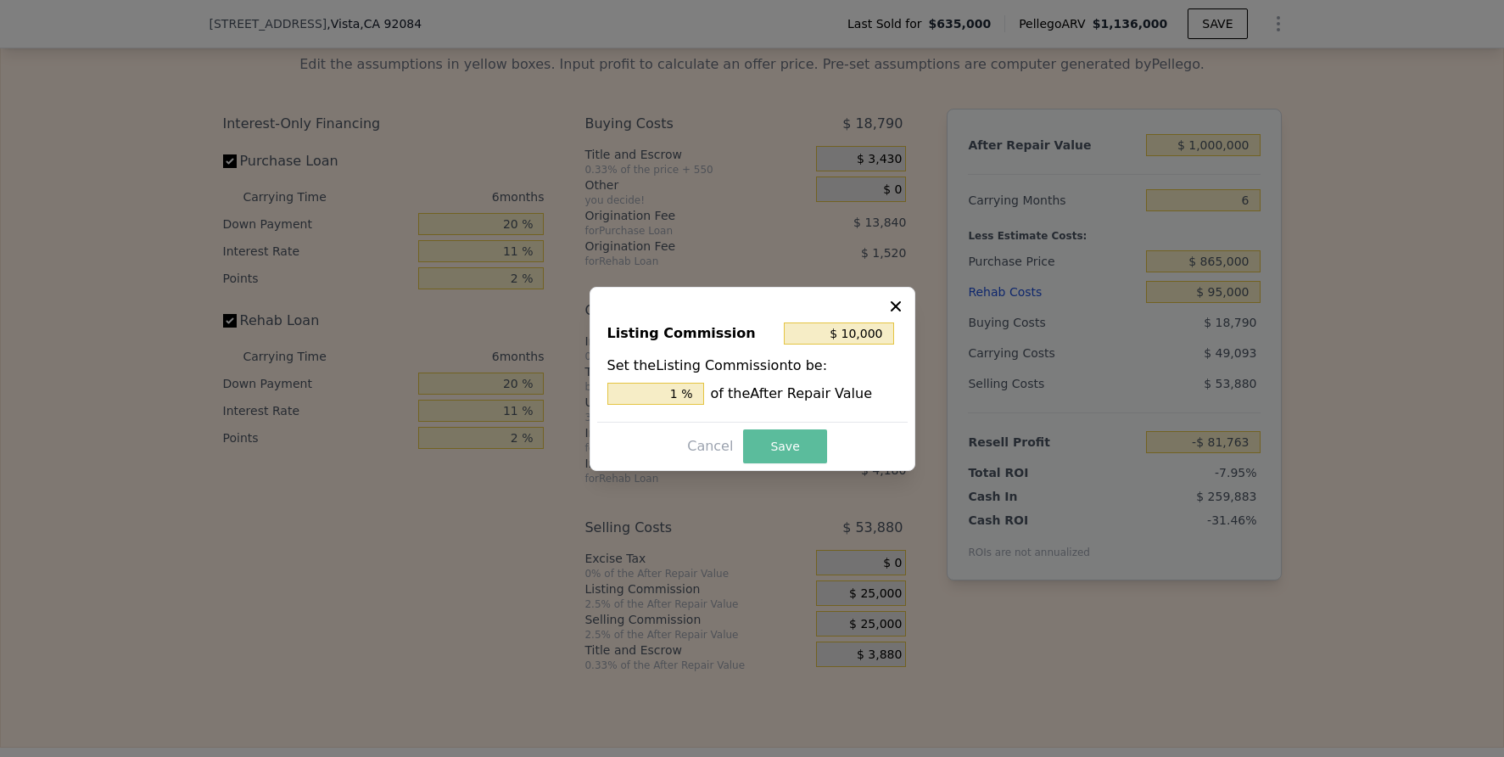
click at [791, 437] on button "Save" at bounding box center [784, 446] width 83 height 34
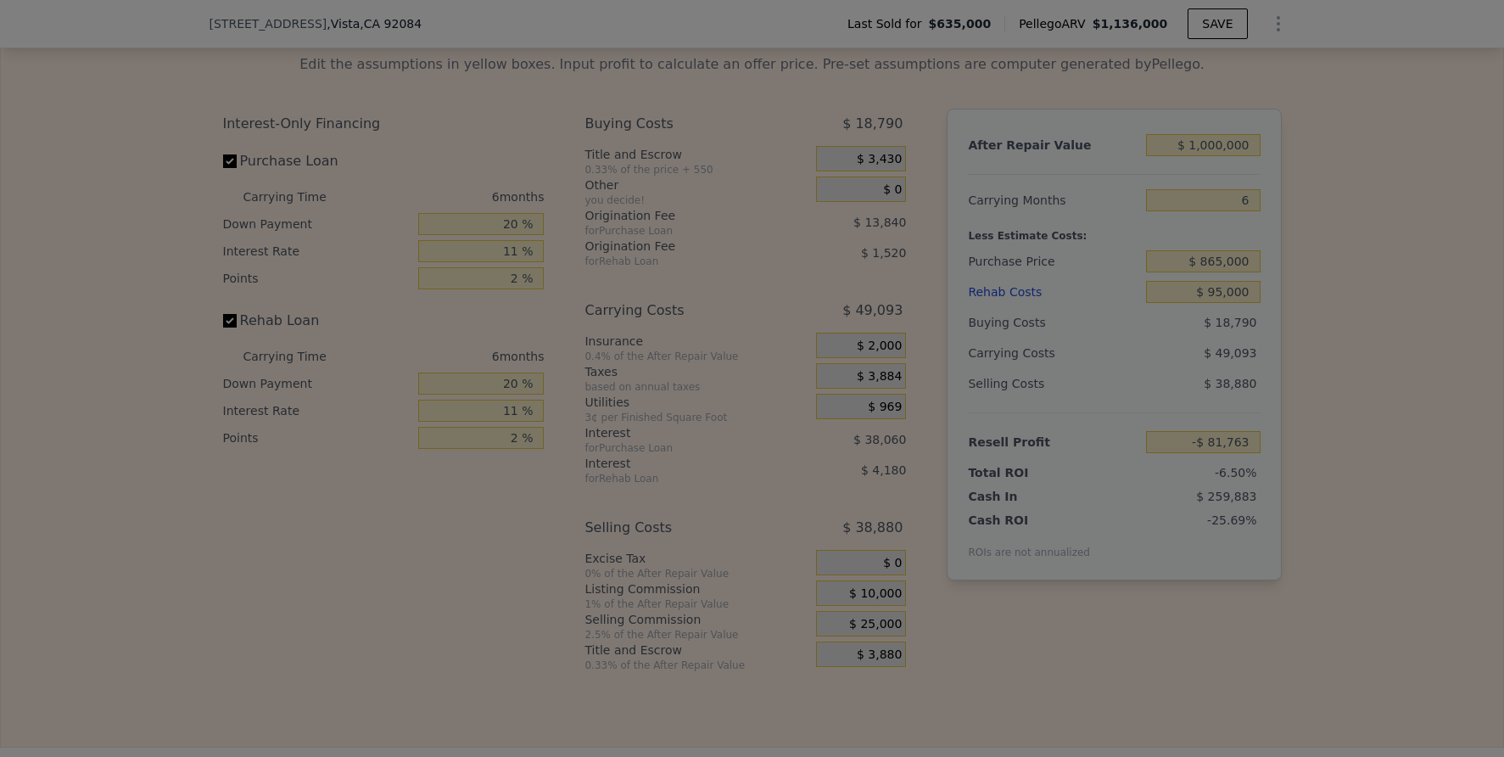
type input "-$ 66,763"
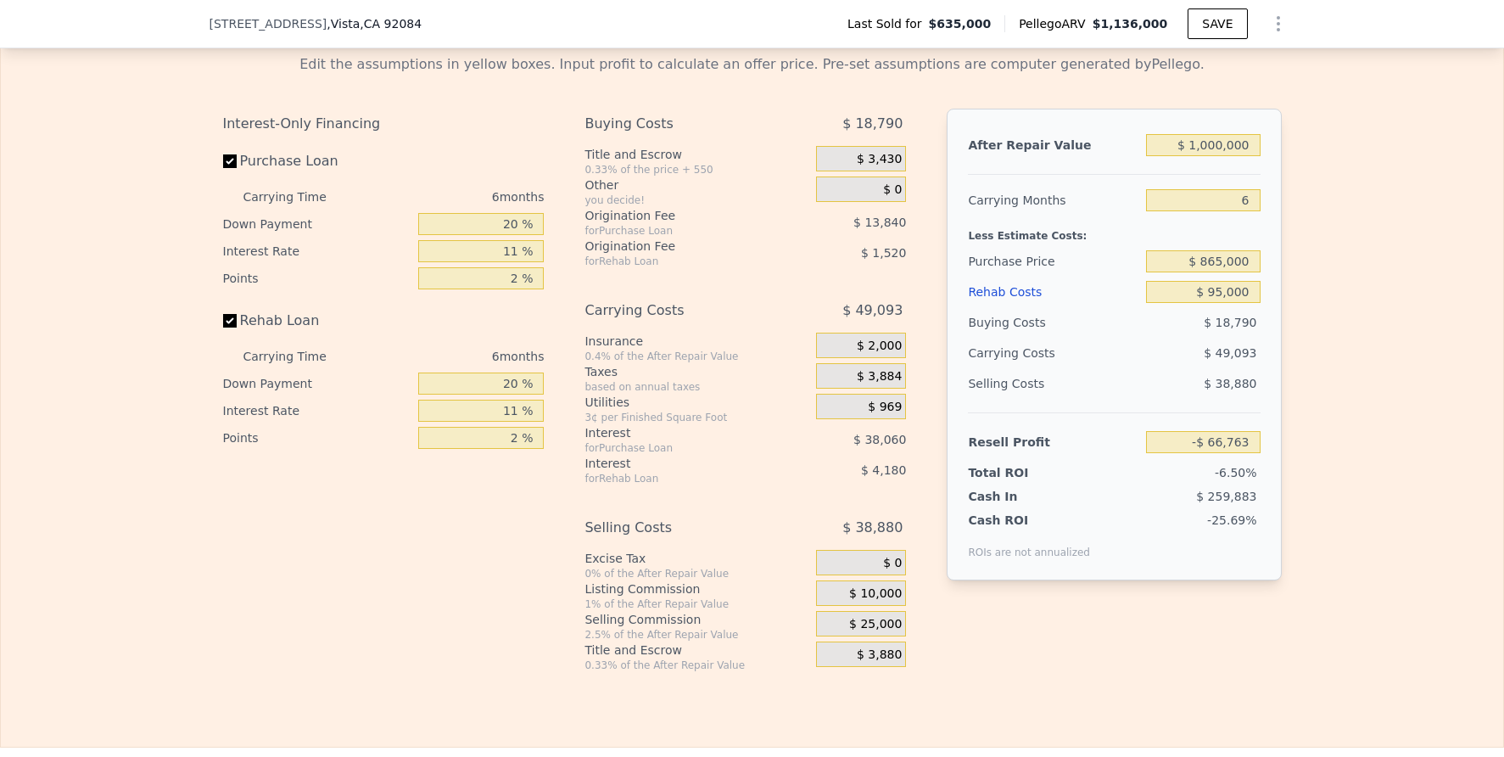
click at [1342, 431] on div "Edit the assumptions in yellow boxes. Input profit to calculate an offer price.…" at bounding box center [752, 356] width 1502 height 631
click at [1216, 156] on input "$ 1,000,000" at bounding box center [1203, 145] width 114 height 22
type input "$ 11"
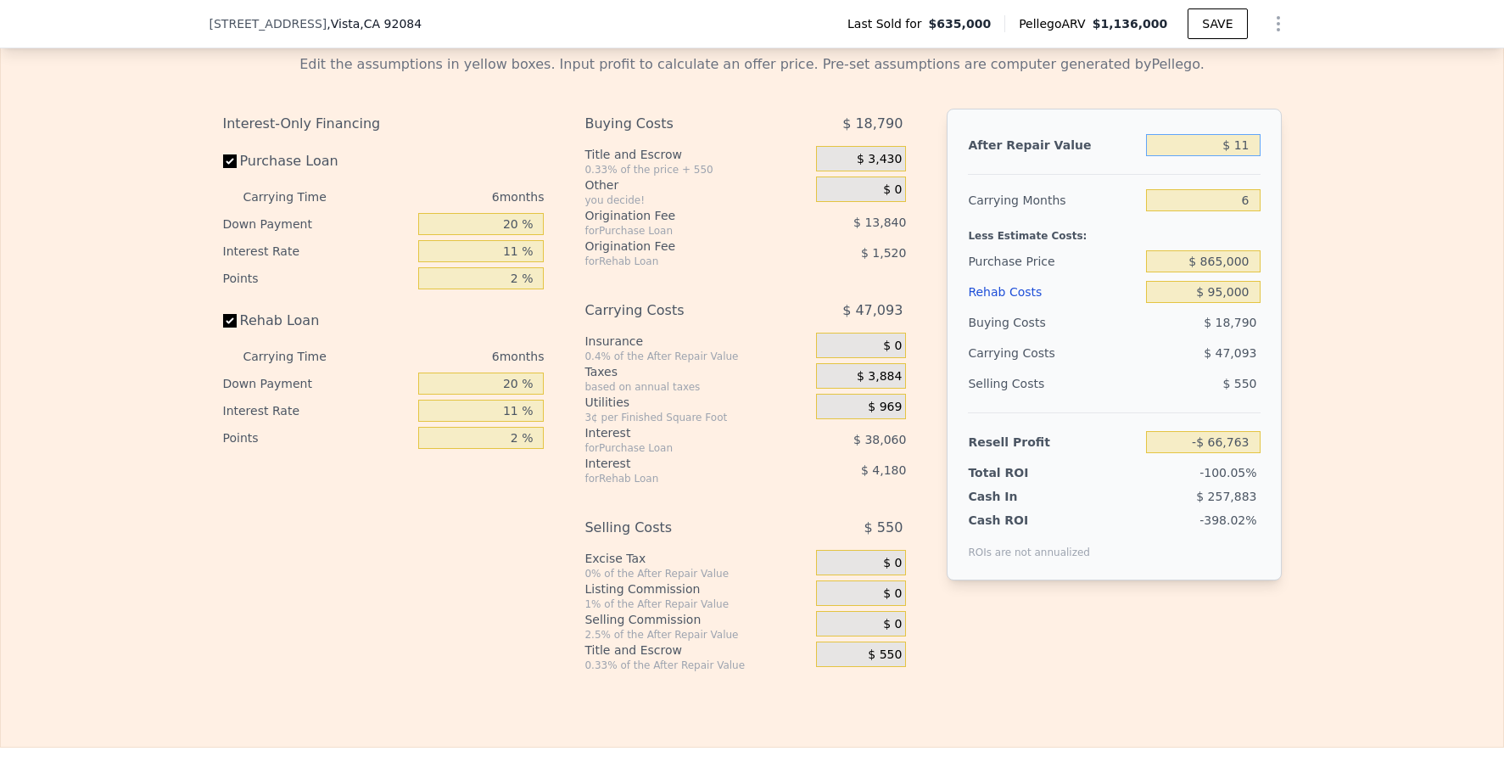
type input "-$ 1,026,422"
type input "$ 115"
type input "-$ 1,026,322"
type input "$ 1,150"
type input "-$ 1,025,330"
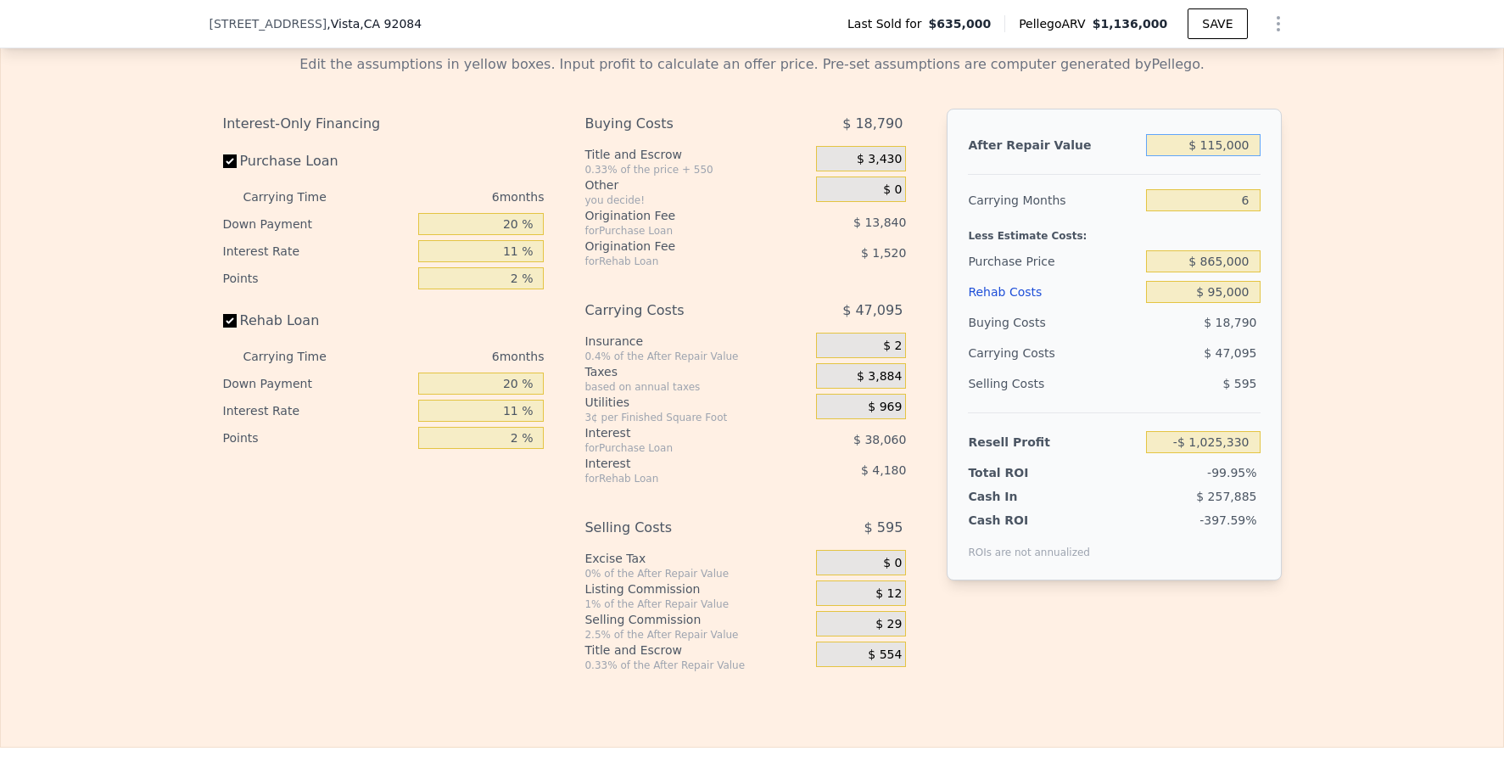
type input "$ 1,150,000"
type input "$ 77,187"
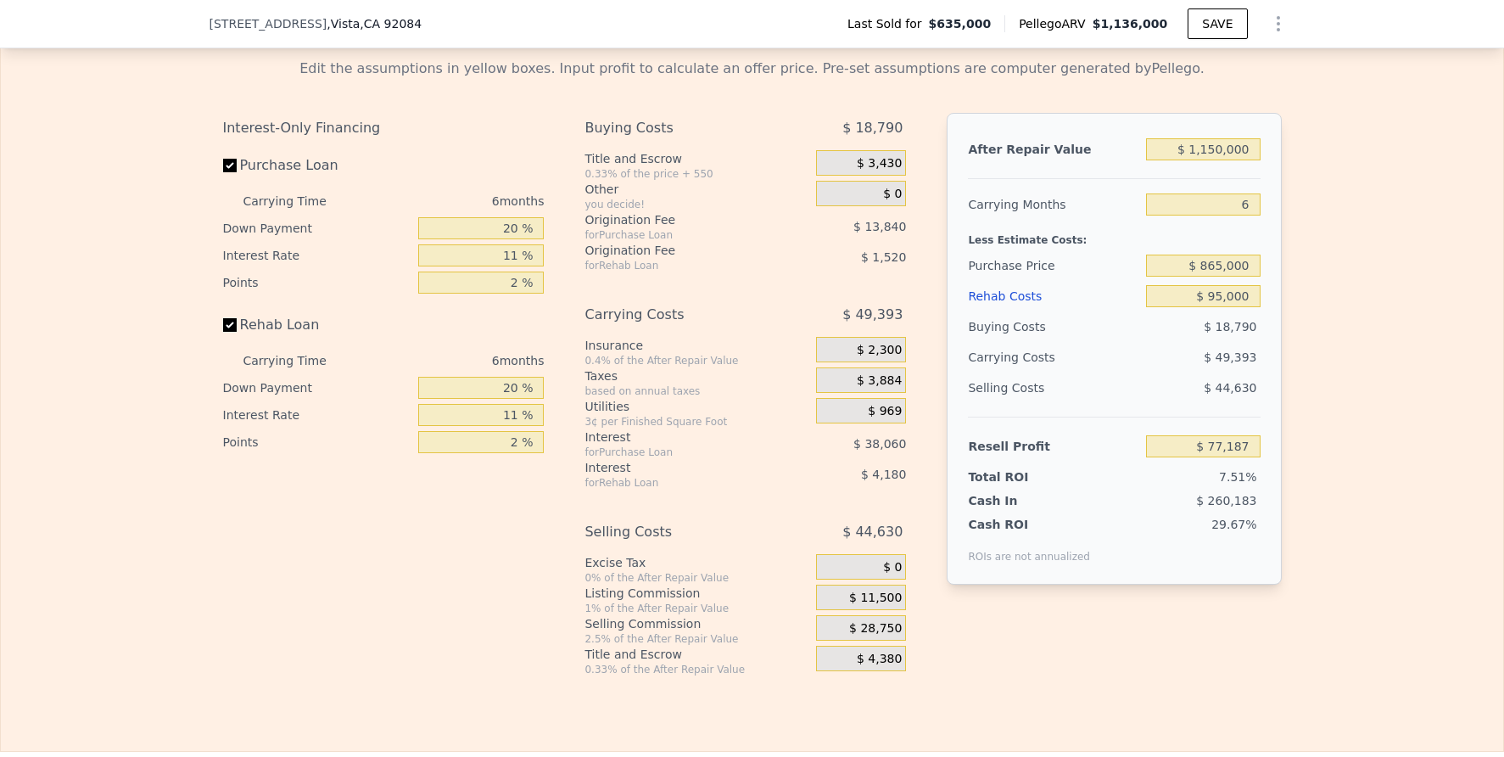
type input "$ 1,136,000"
type input "$ 0"
type input "$ 391,975"
